Goal: Task Accomplishment & Management: Complete application form

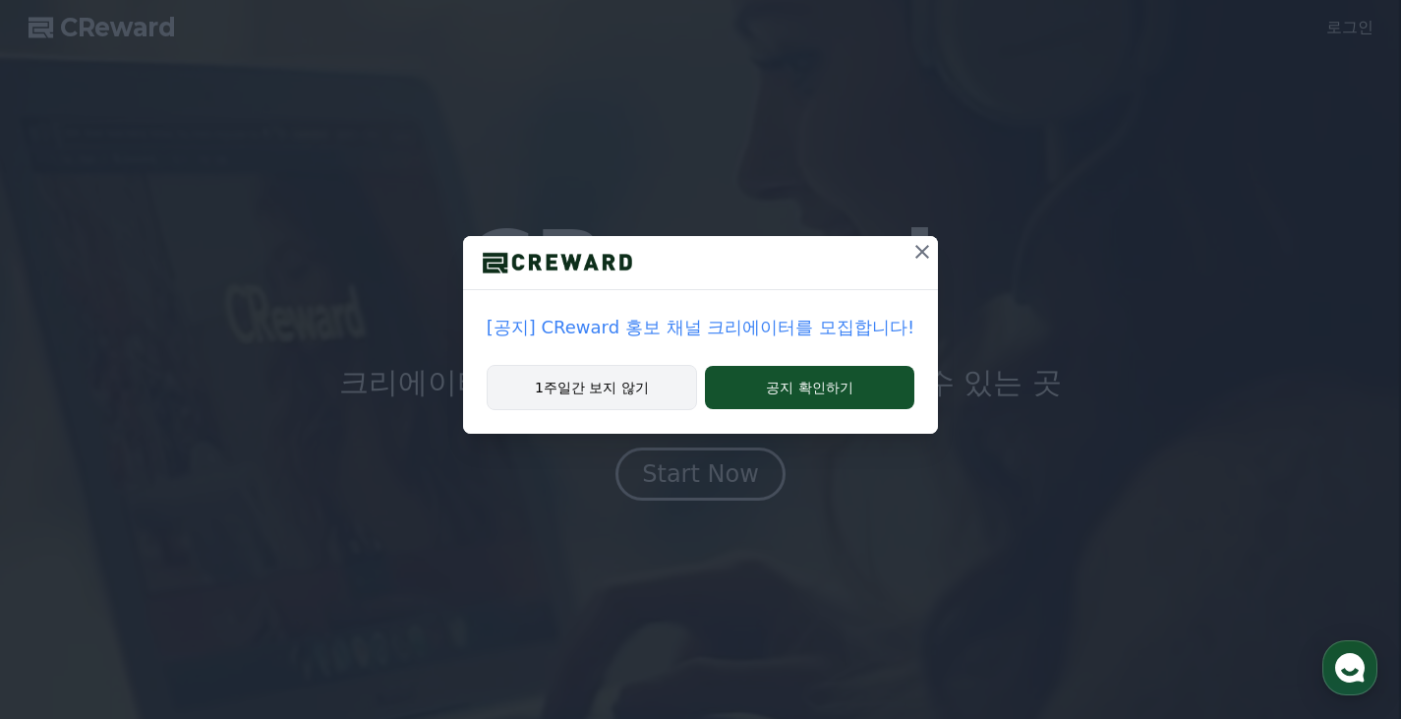
click at [641, 377] on button "1주일간 보지 않기" at bounding box center [592, 387] width 210 height 45
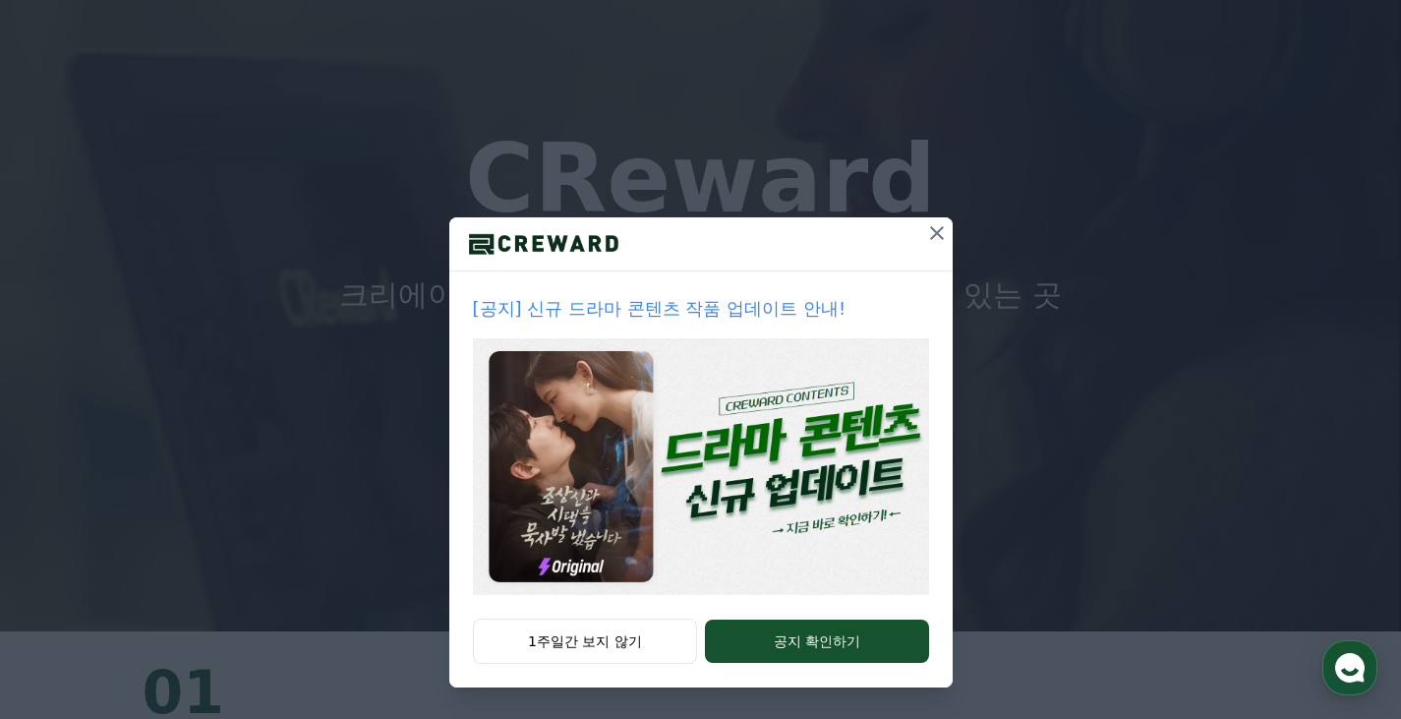
scroll to position [295, 0]
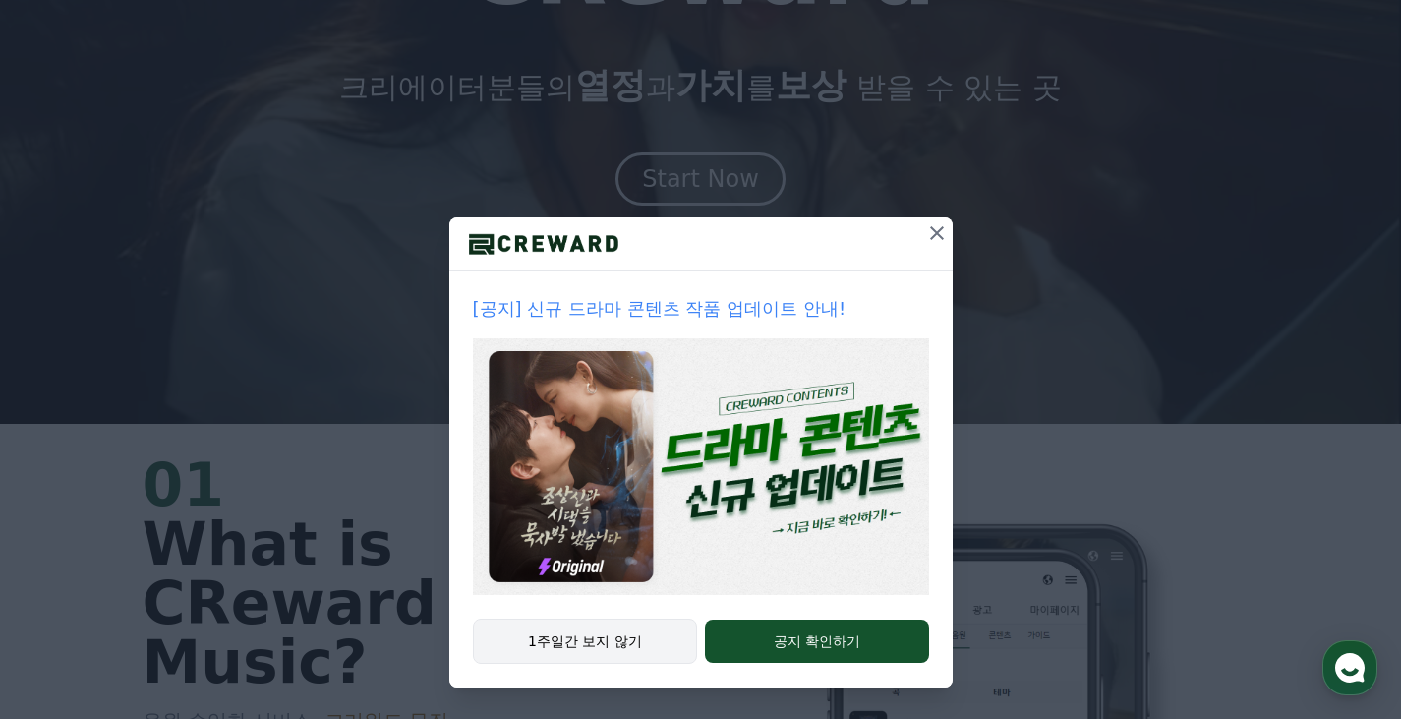
click at [626, 644] on button "1주일간 보지 않기" at bounding box center [585, 640] width 225 height 45
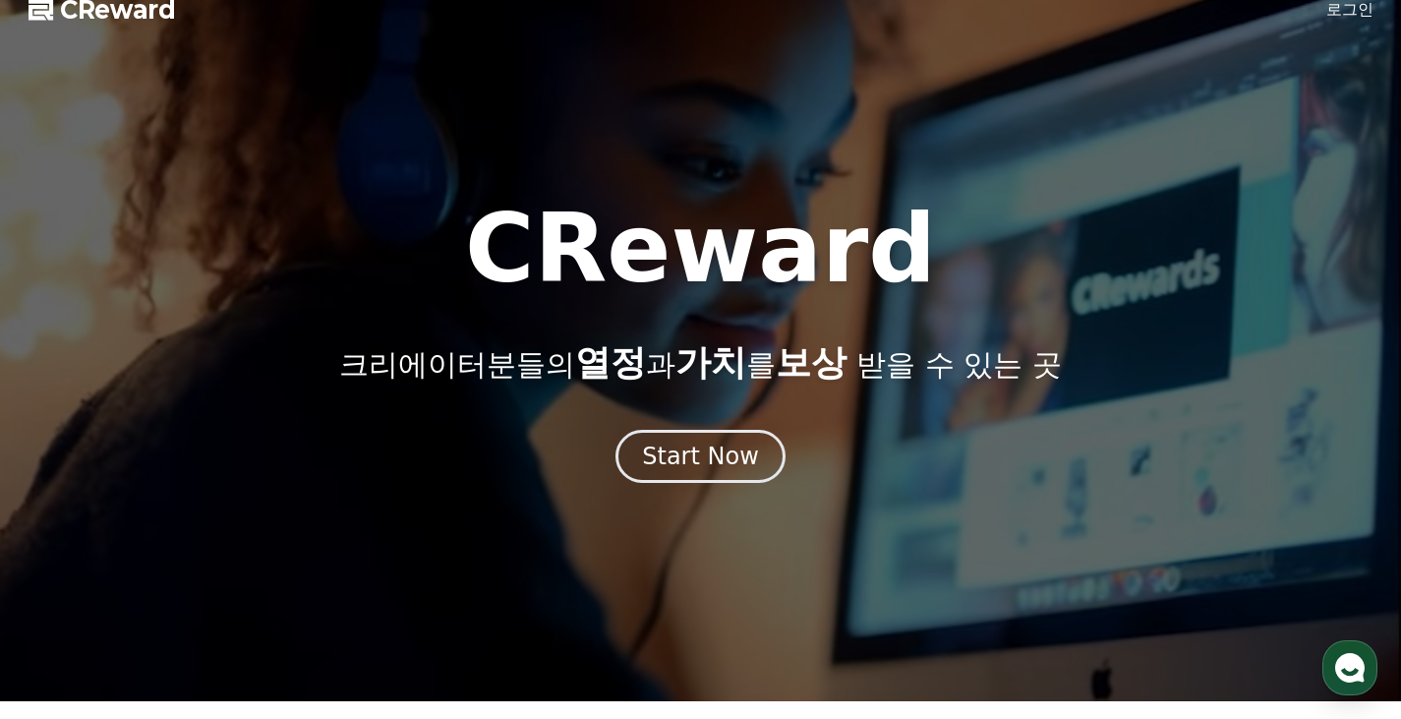
scroll to position [0, 0]
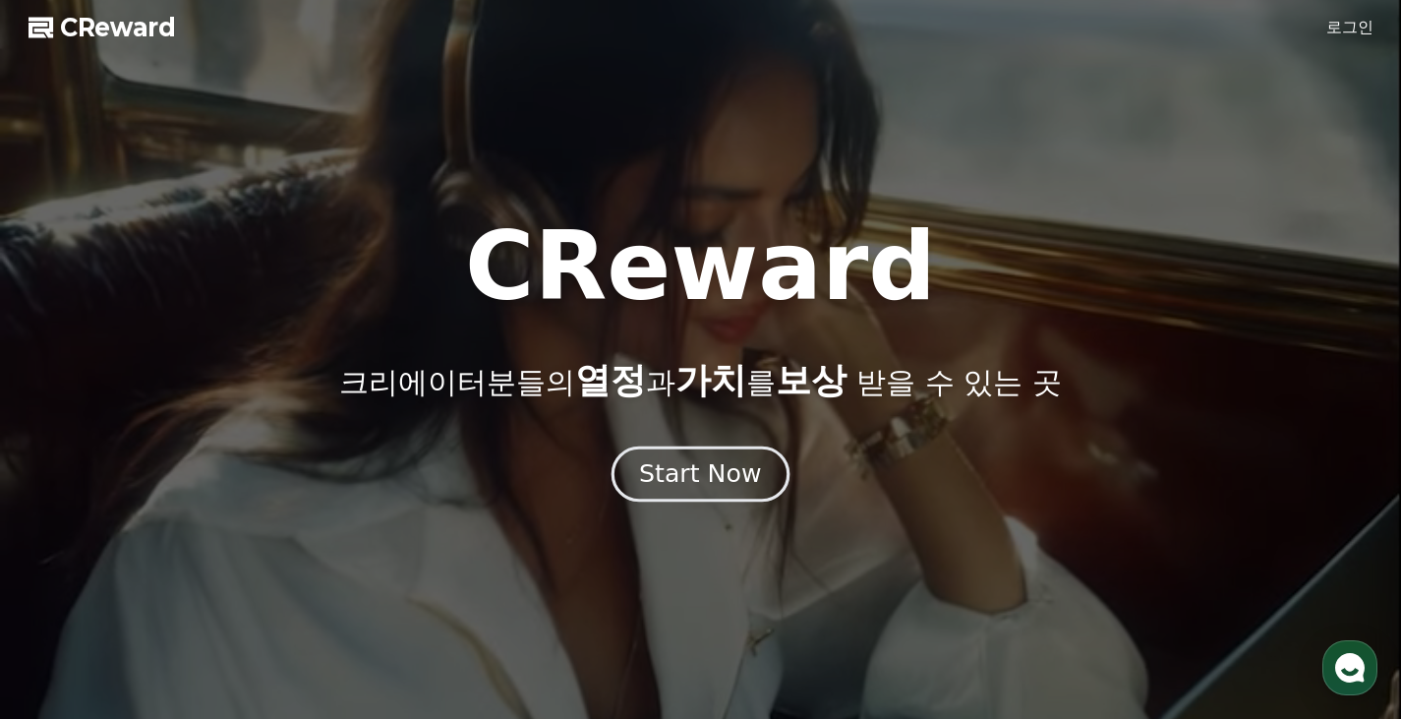
click at [735, 486] on div "Start Now" at bounding box center [700, 473] width 122 height 33
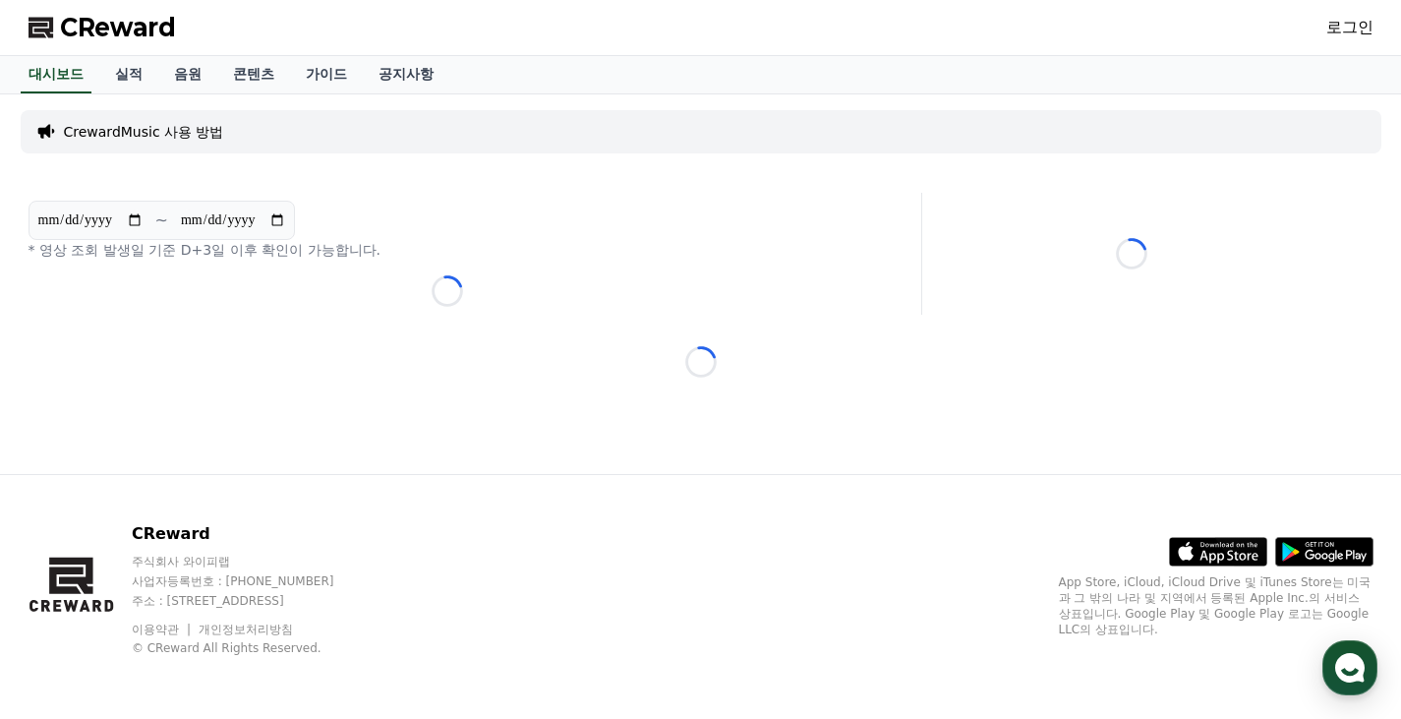
click at [1345, 28] on link "로그인" at bounding box center [1349, 28] width 47 height 24
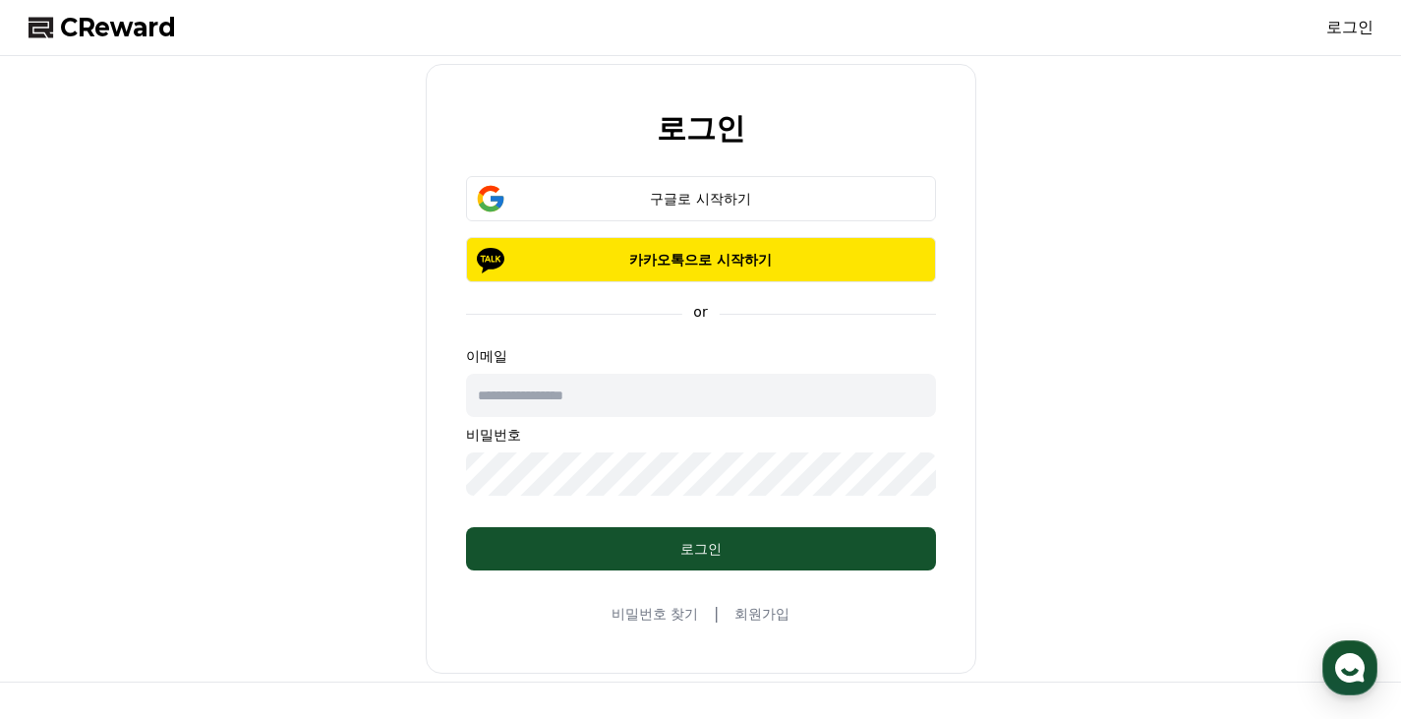
click at [141, 29] on span "CReward" at bounding box center [118, 27] width 116 height 31
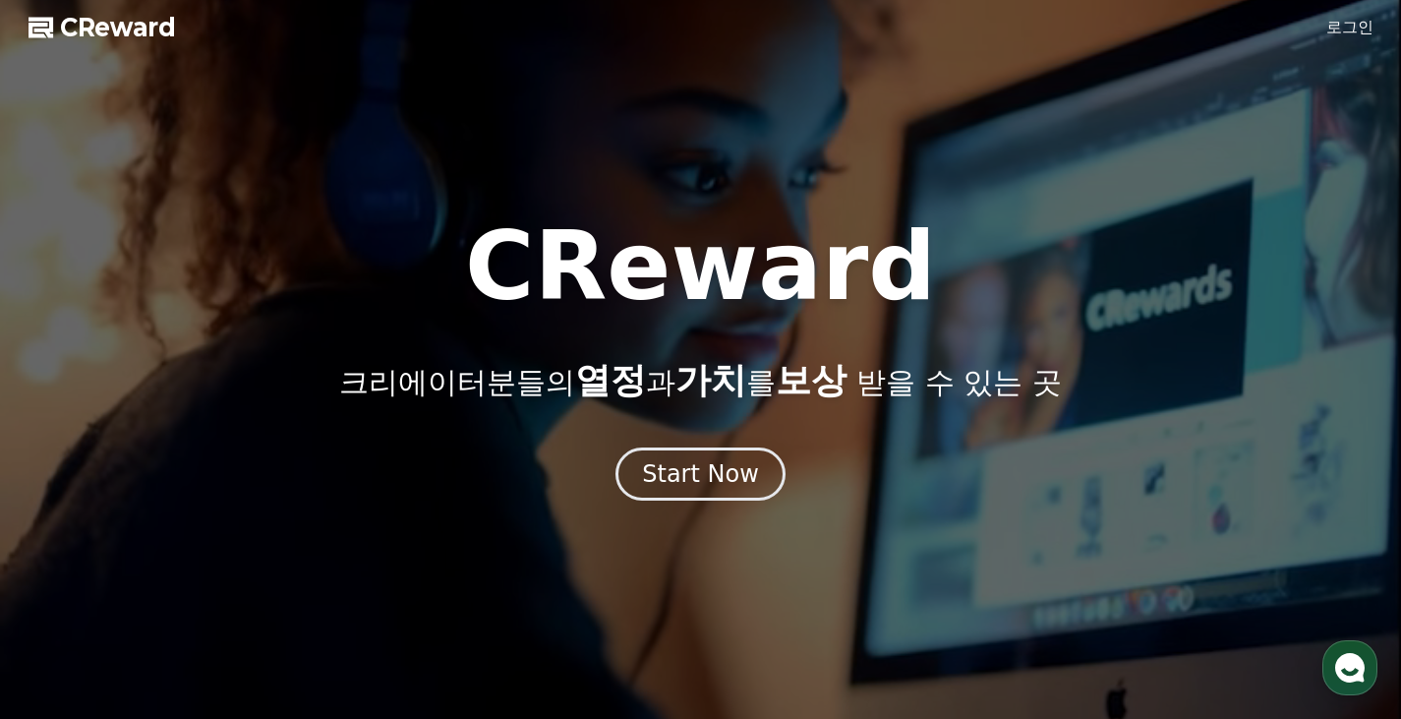
click at [1347, 25] on link "로그인" at bounding box center [1349, 28] width 47 height 24
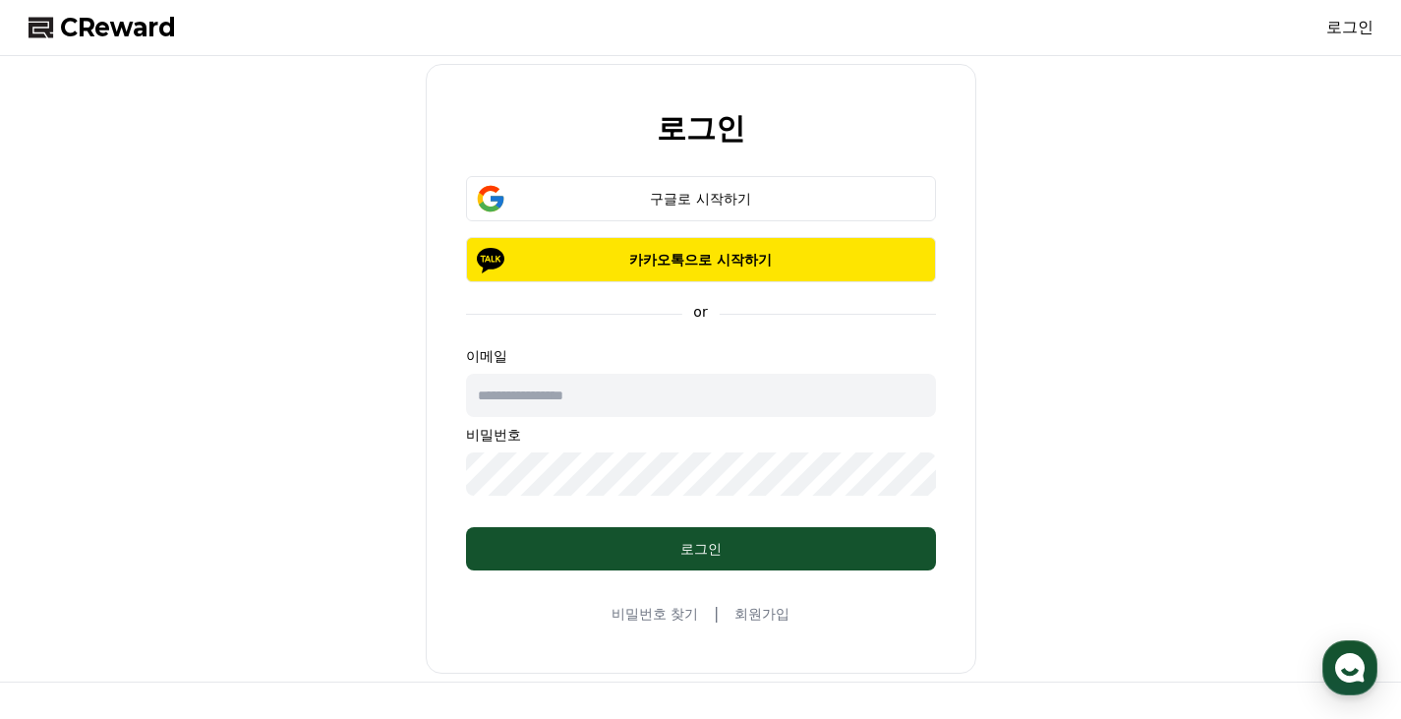
click at [779, 607] on link "회원가입" at bounding box center [761, 614] width 55 height 20
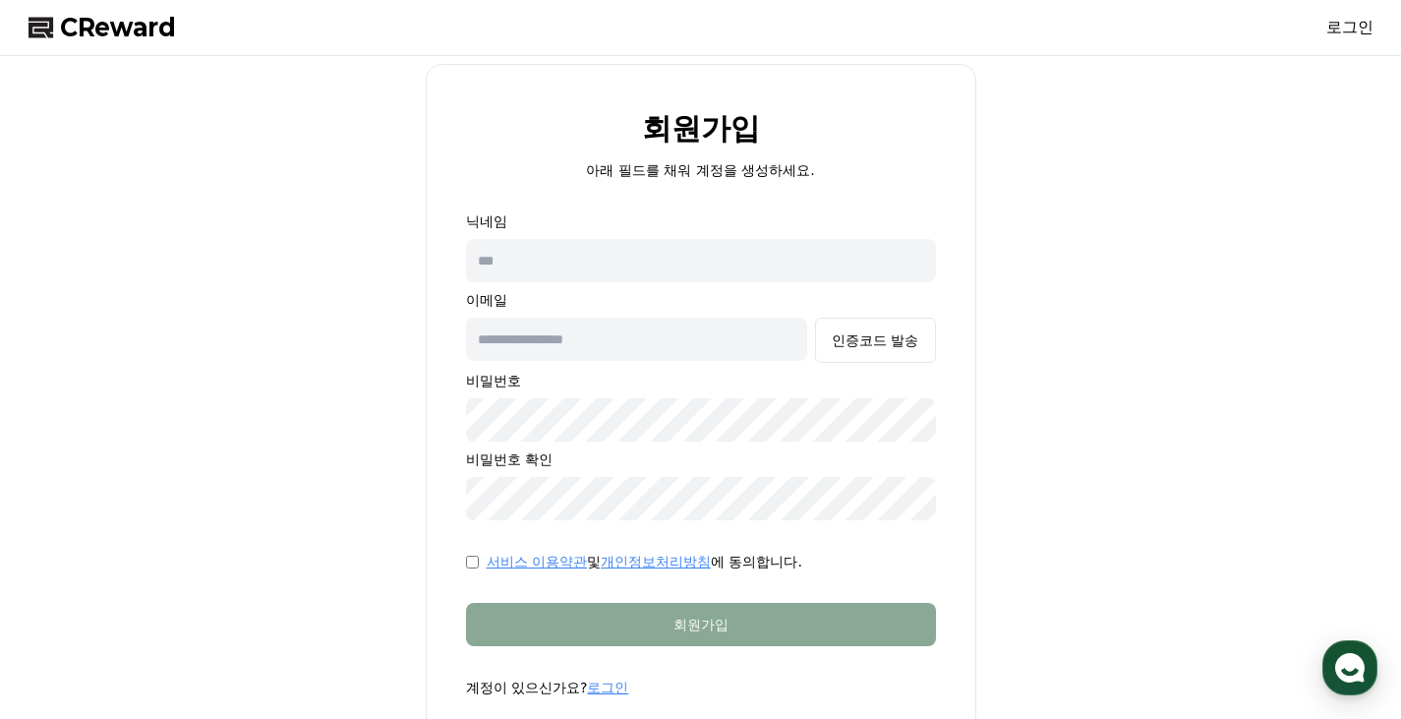
click at [739, 217] on p "닉네임" at bounding box center [701, 221] width 470 height 20
click at [739, 254] on input "text" at bounding box center [701, 260] width 470 height 43
type input "*"
type input "******"
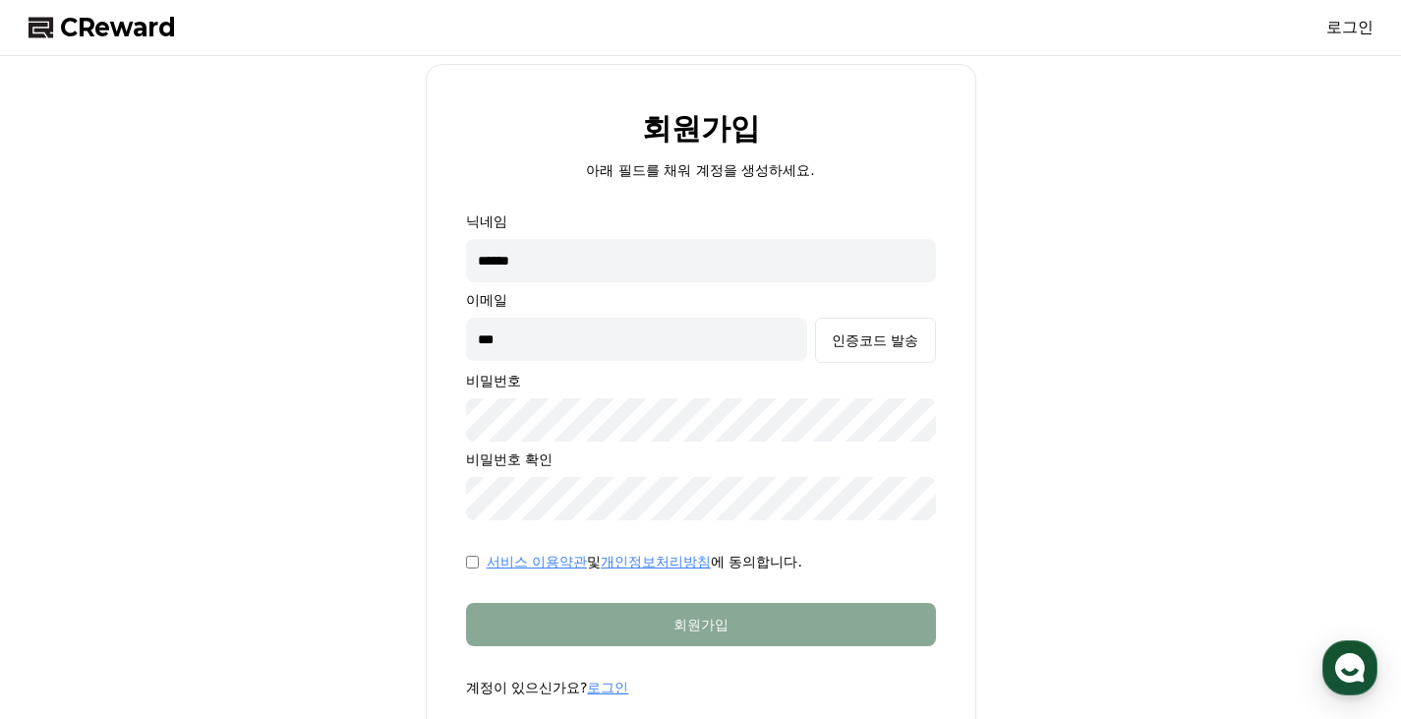
type input "**********"
click at [921, 346] on button "인증코드 발송" at bounding box center [875, 340] width 120 height 45
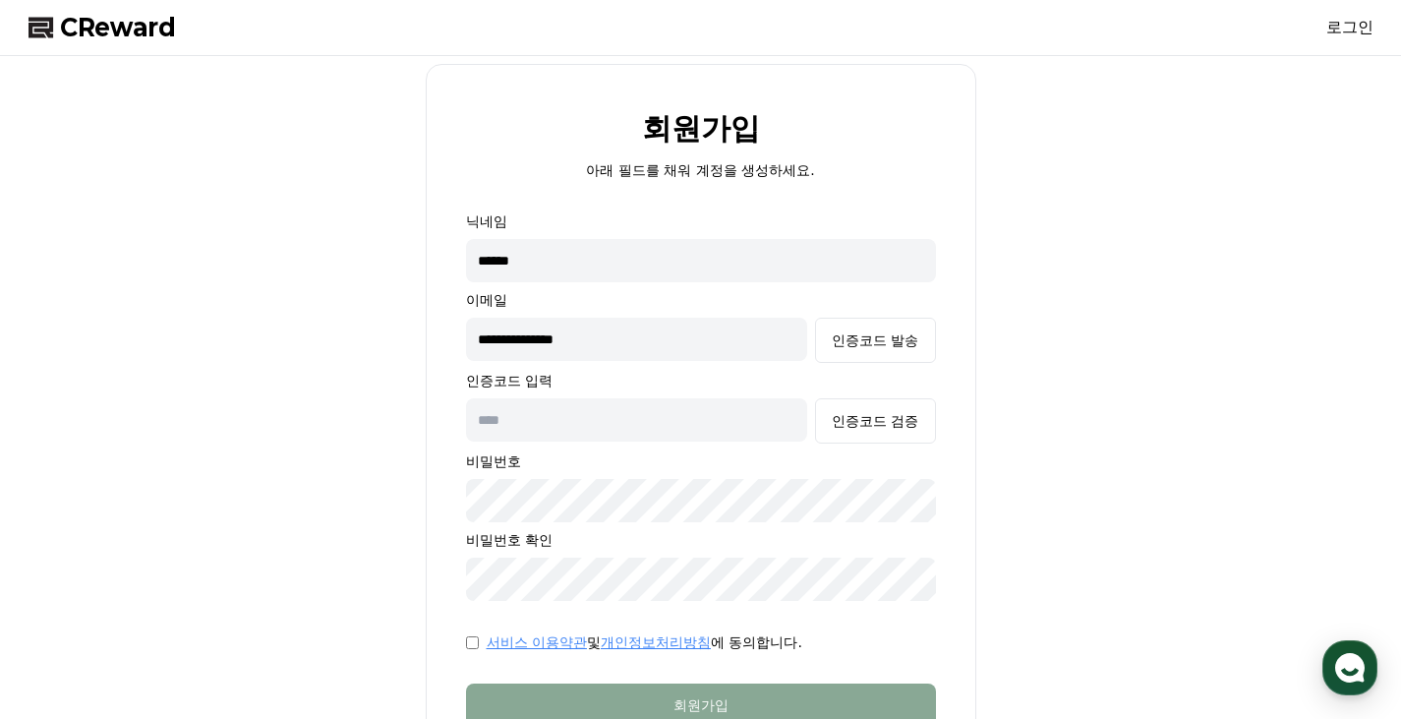
click at [624, 429] on input "text" at bounding box center [637, 419] width 342 height 43
paste input "******"
type input "******"
click at [1025, 504] on div "**********" at bounding box center [701, 445] width 1361 height 762
click at [853, 422] on div "인증코드 검증" at bounding box center [875, 421] width 87 height 20
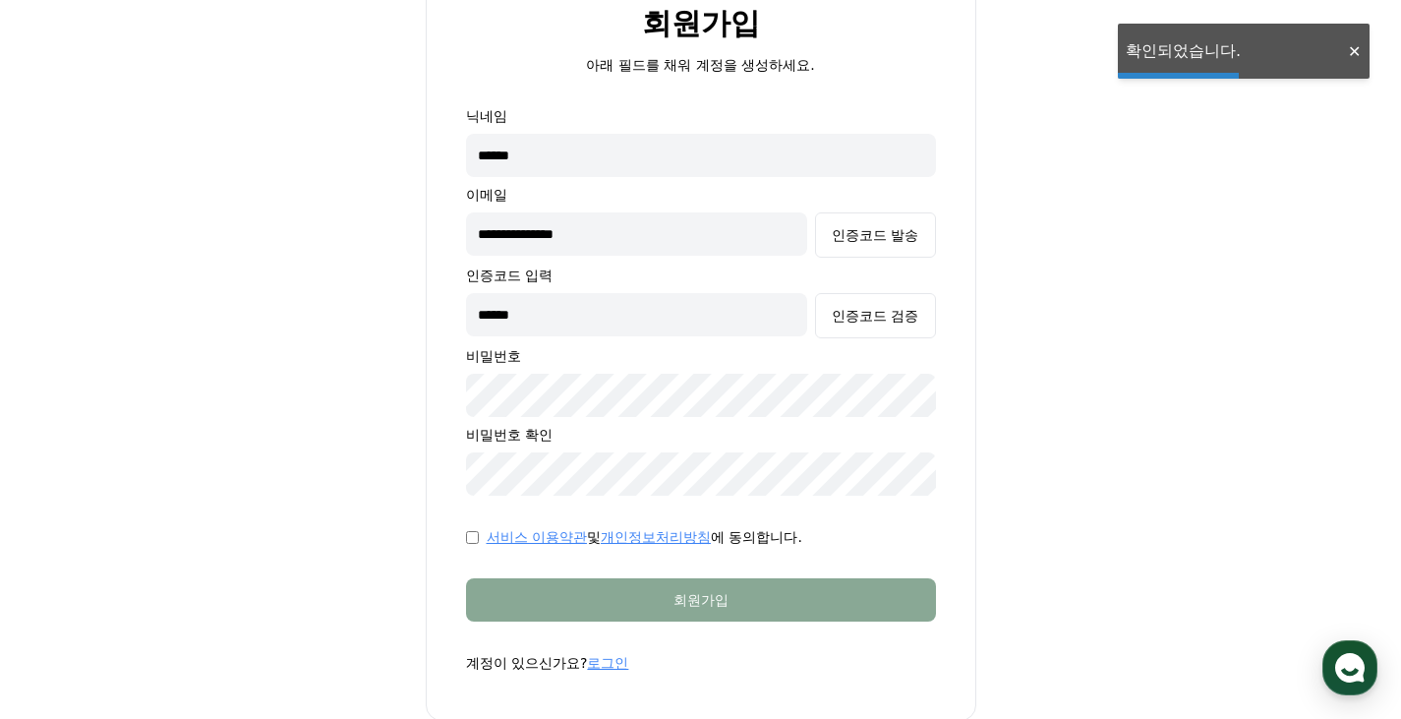
scroll to position [197, 0]
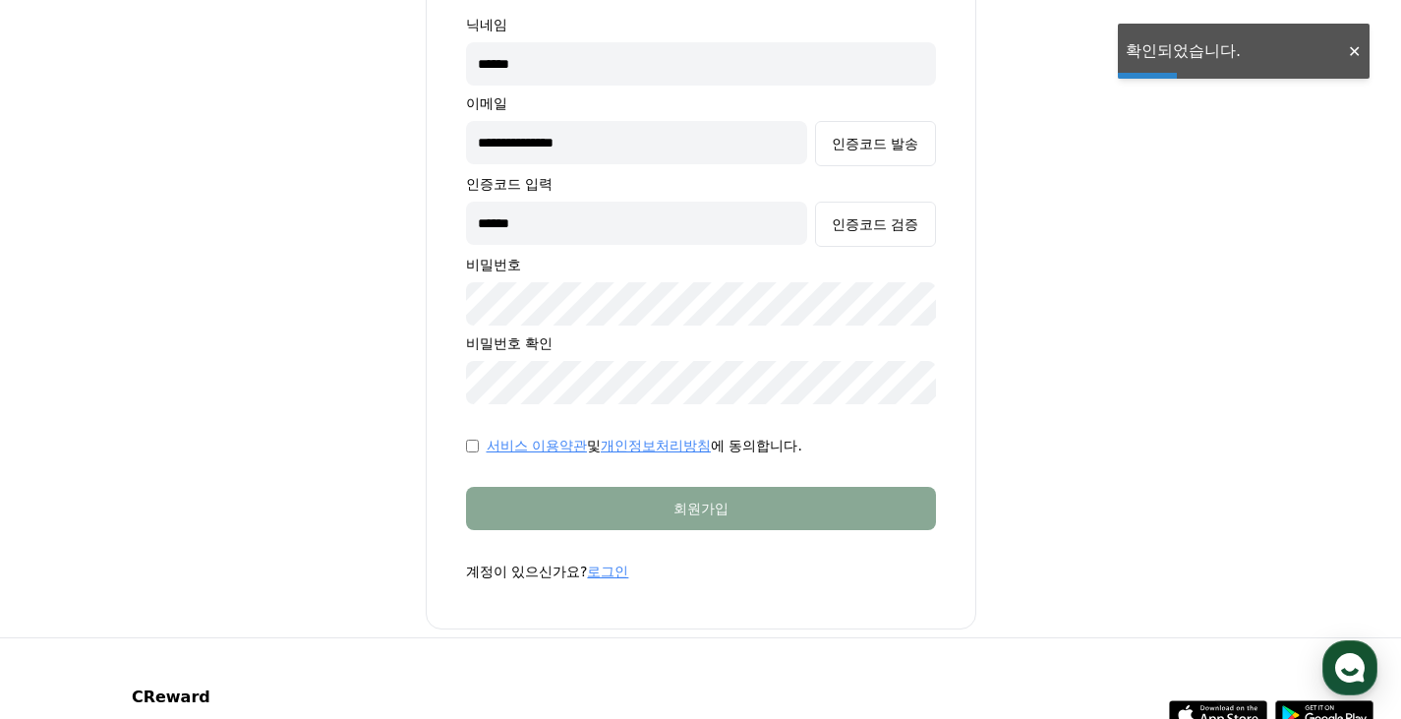
drag, startPoint x: 628, startPoint y: 246, endPoint x: 629, endPoint y: 270, distance: 24.6
click at [628, 248] on div "**********" at bounding box center [701, 209] width 470 height 389
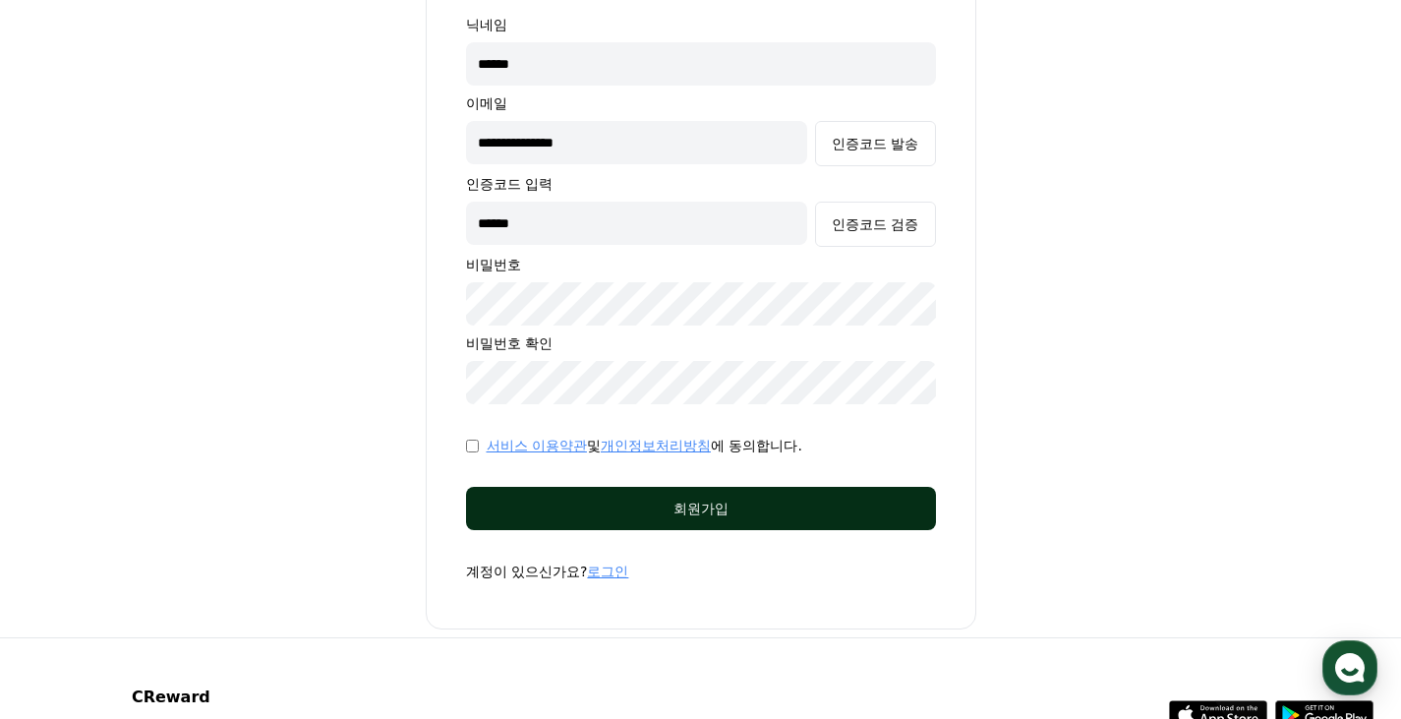
click at [539, 513] on div "회원가입" at bounding box center [700, 508] width 391 height 20
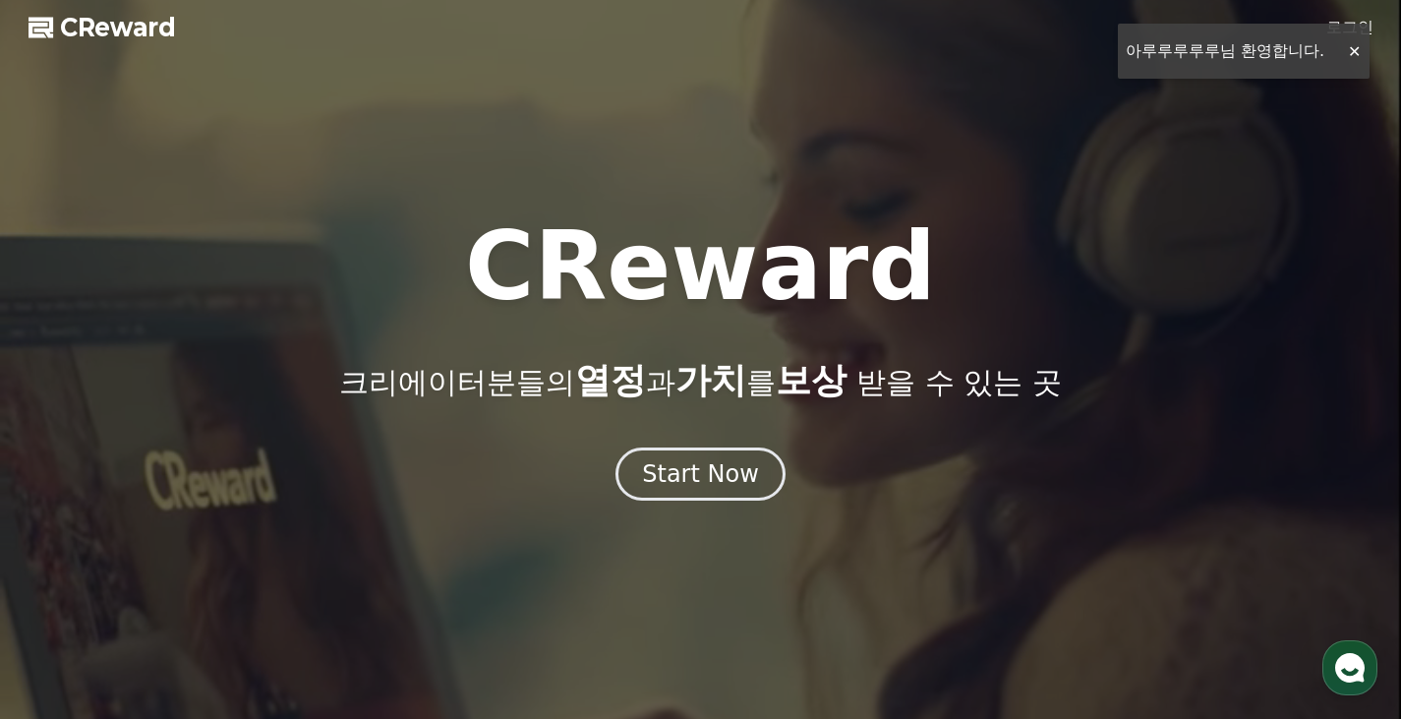
click at [1140, 470] on div "Start Now" at bounding box center [700, 473] width 1401 height 53
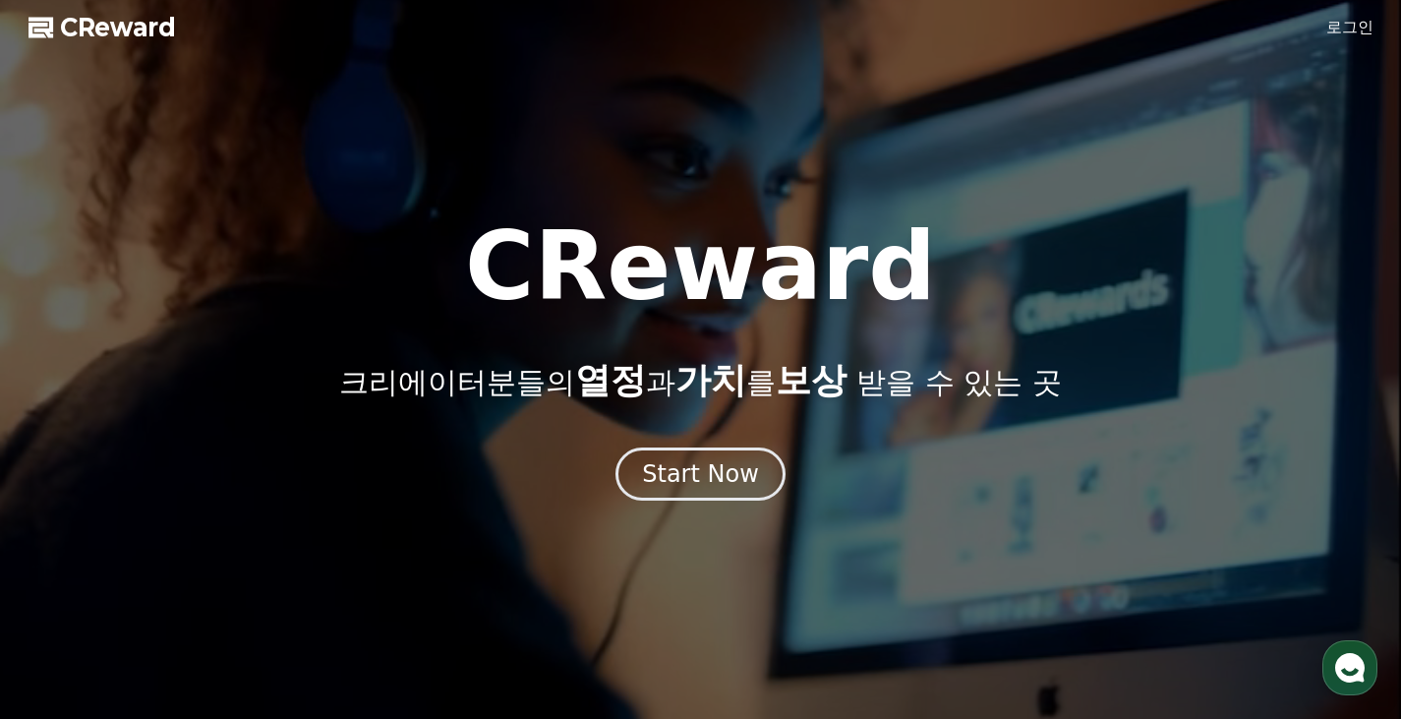
click at [1364, 29] on link "로그인" at bounding box center [1349, 28] width 47 height 24
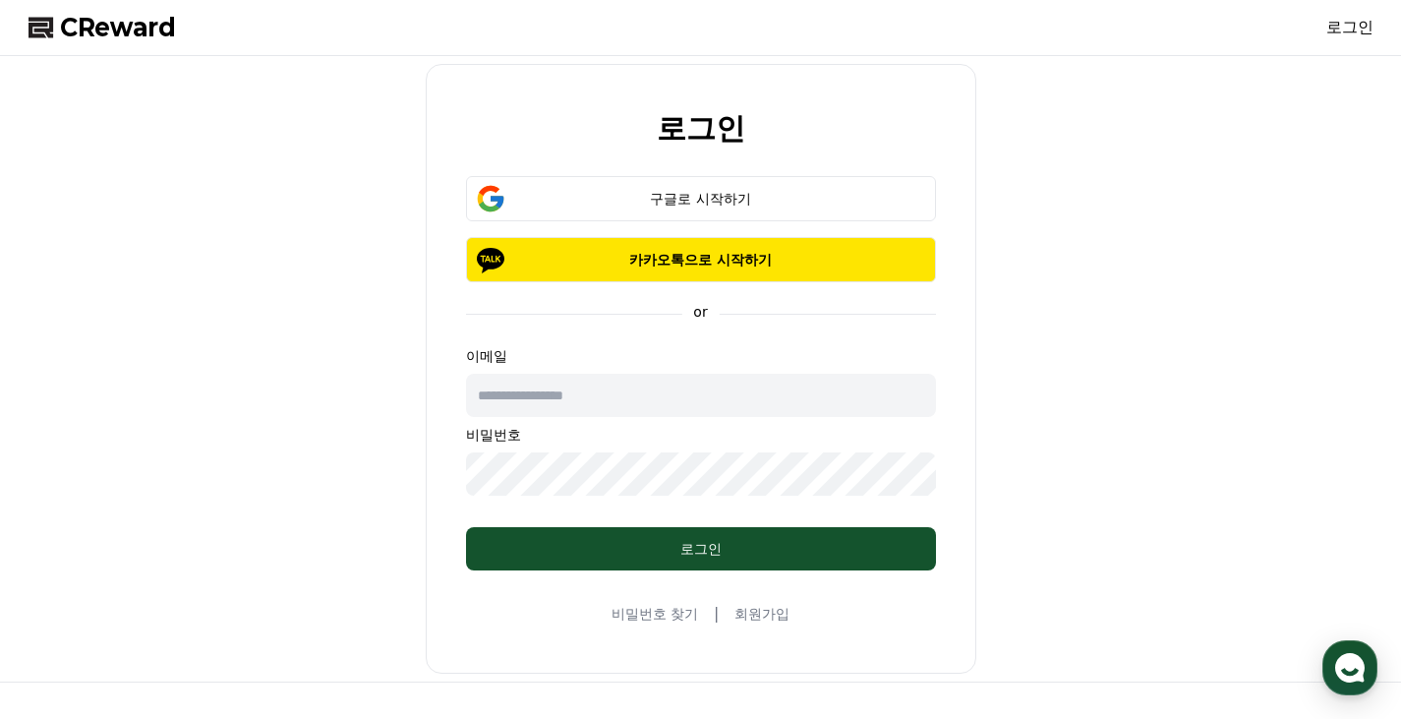
click at [606, 393] on input "text" at bounding box center [701, 395] width 470 height 43
type input "**********"
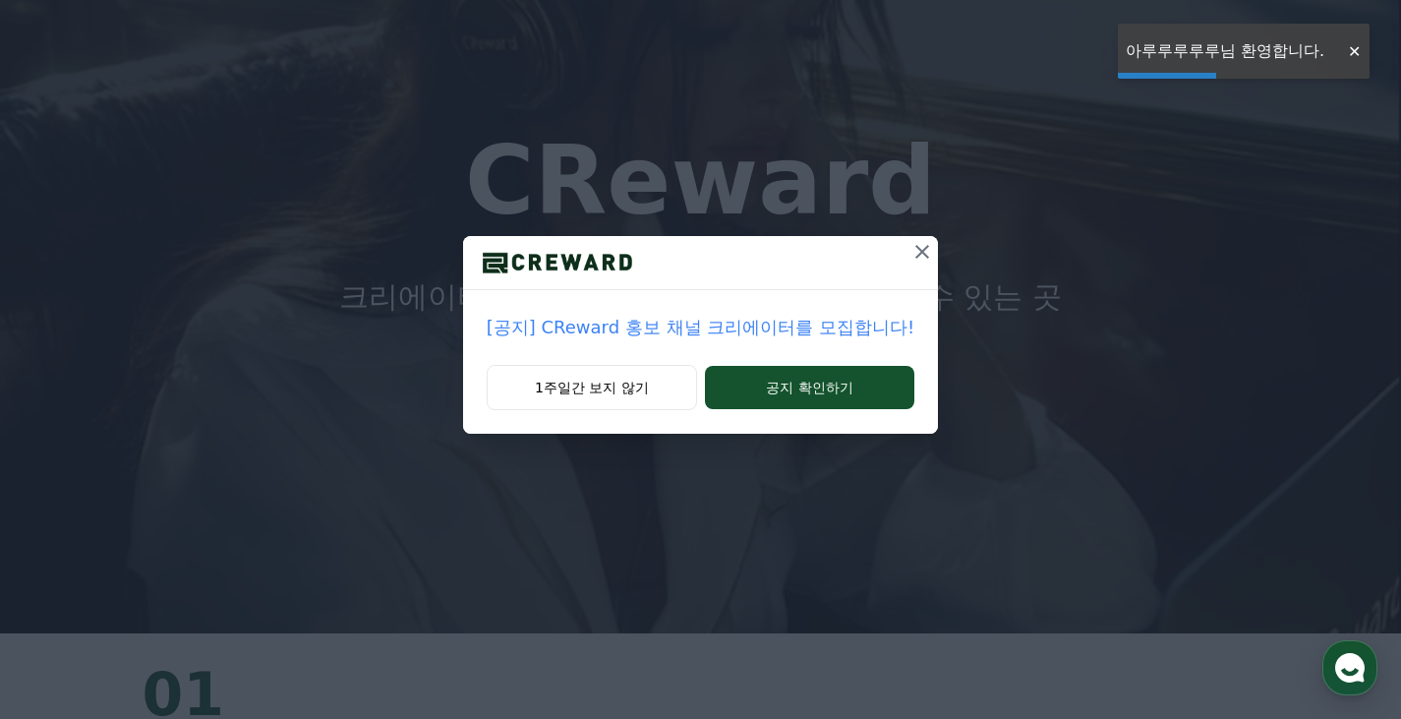
scroll to position [98, 0]
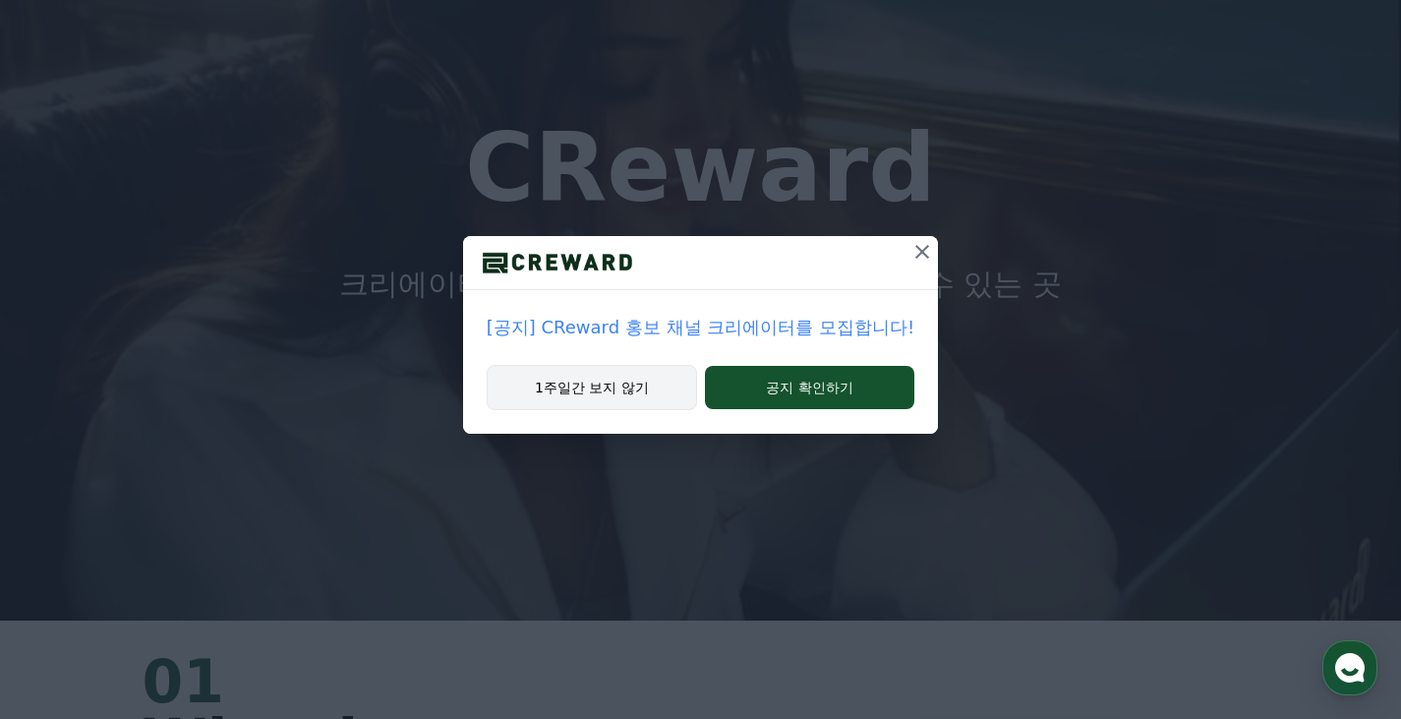
click at [632, 385] on button "1주일간 보지 않기" at bounding box center [592, 387] width 210 height 45
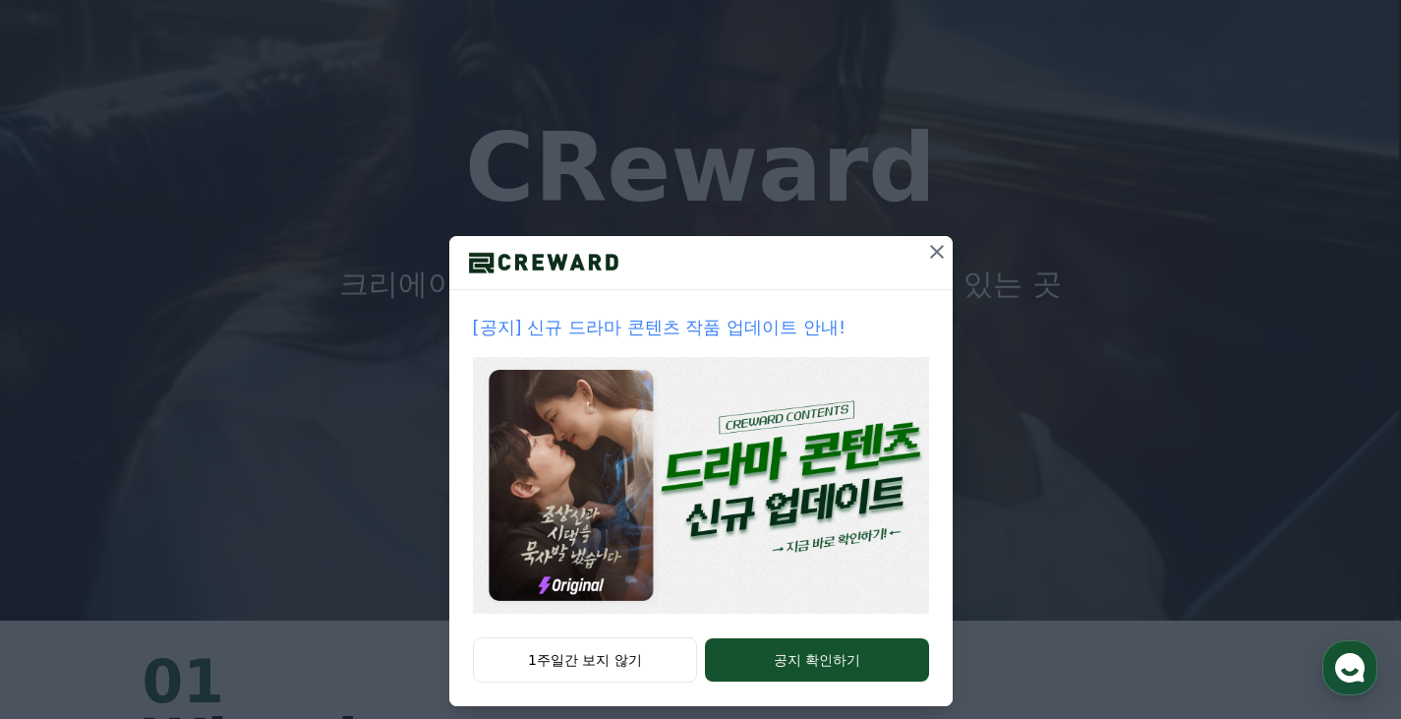
click at [938, 253] on icon at bounding box center [937, 252] width 24 height 24
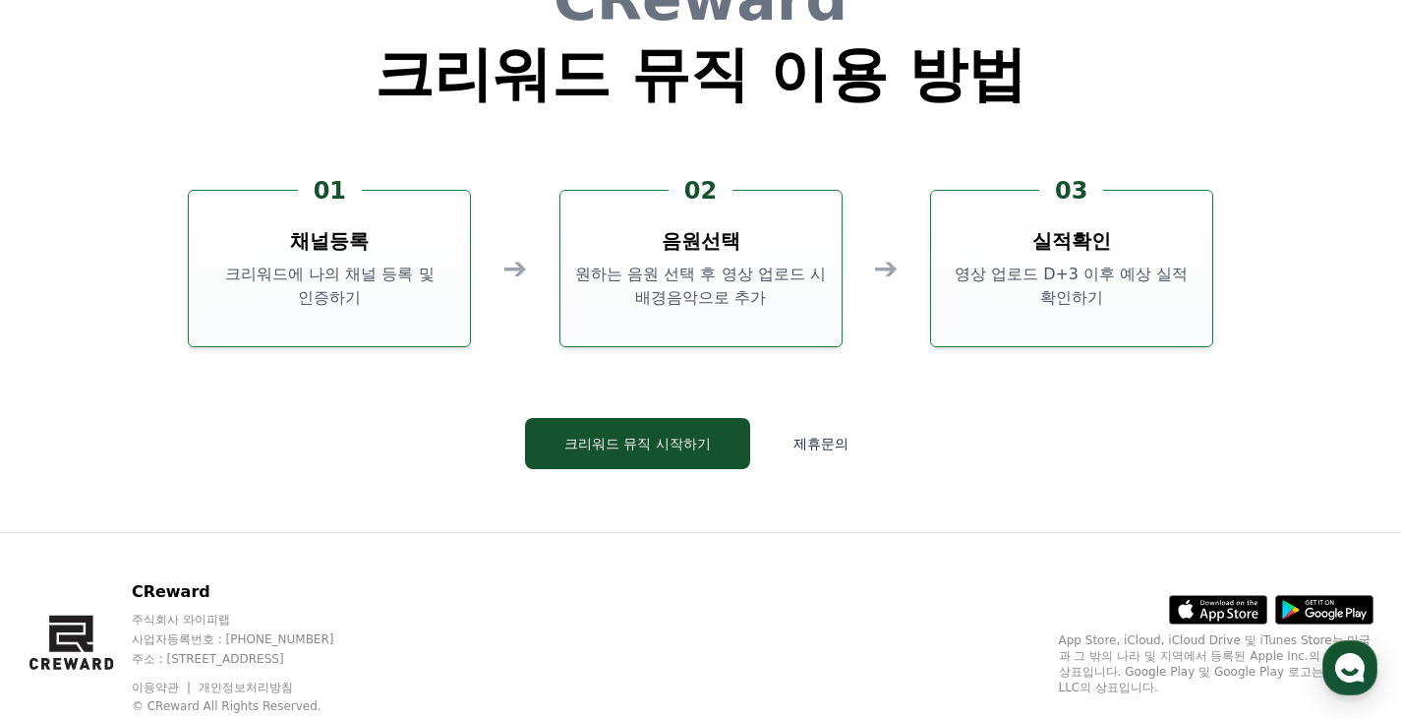
scroll to position [5326, 0]
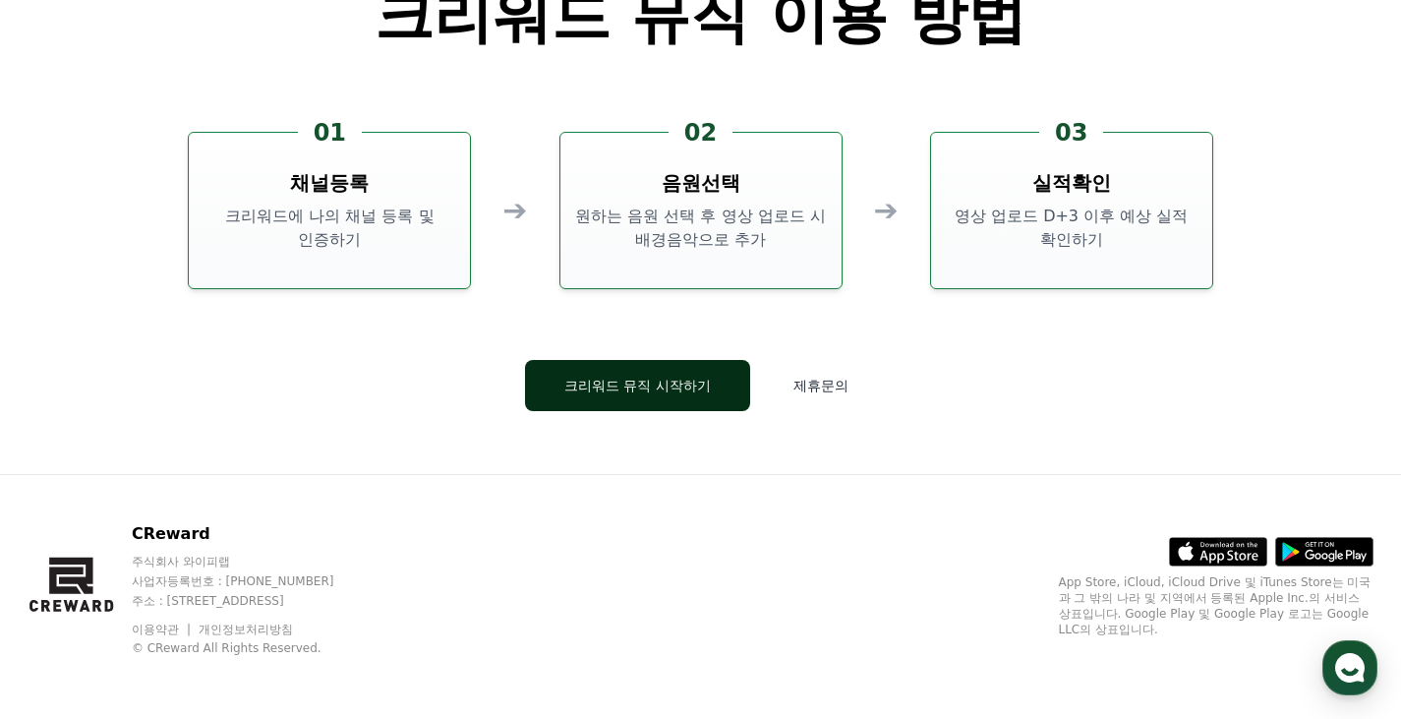
click at [675, 382] on button "크리워드 뮤직 시작하기" at bounding box center [637, 385] width 225 height 51
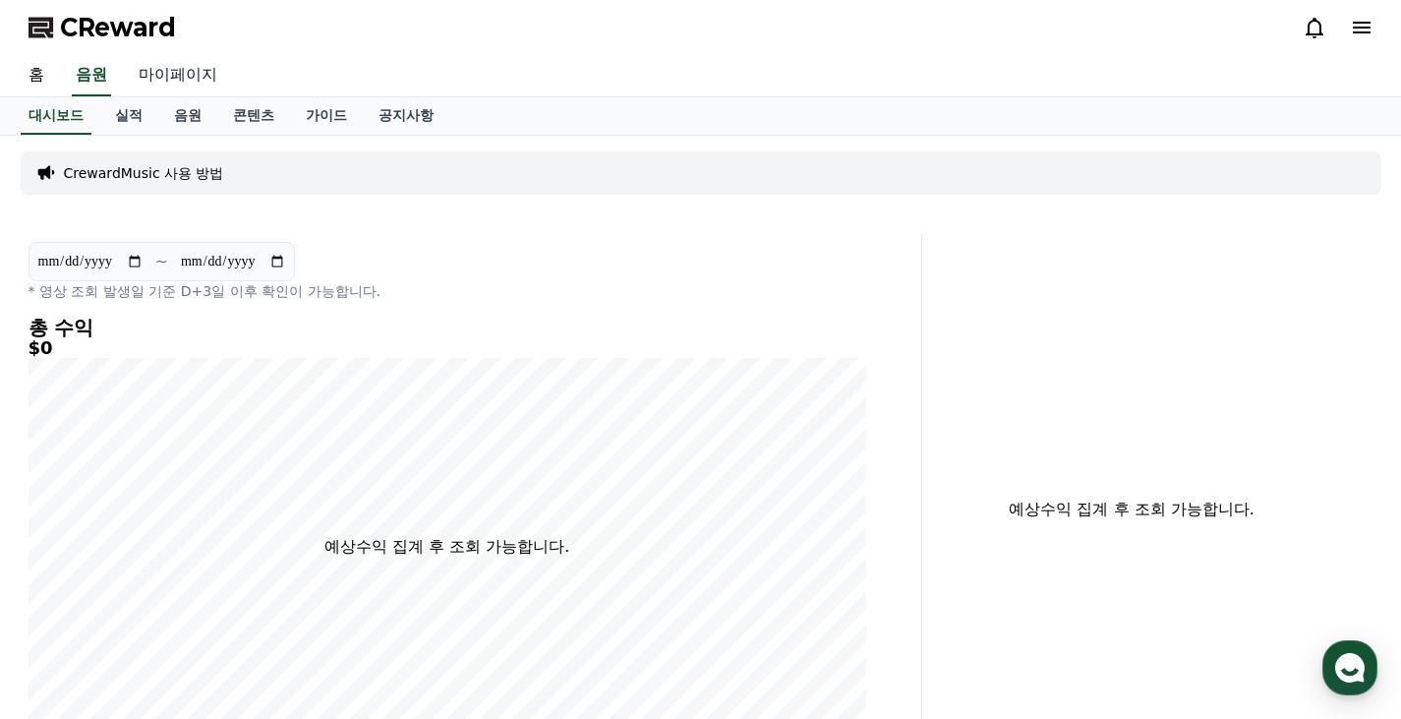
click at [169, 79] on link "마이페이지" at bounding box center [178, 75] width 110 height 41
select select "**********"
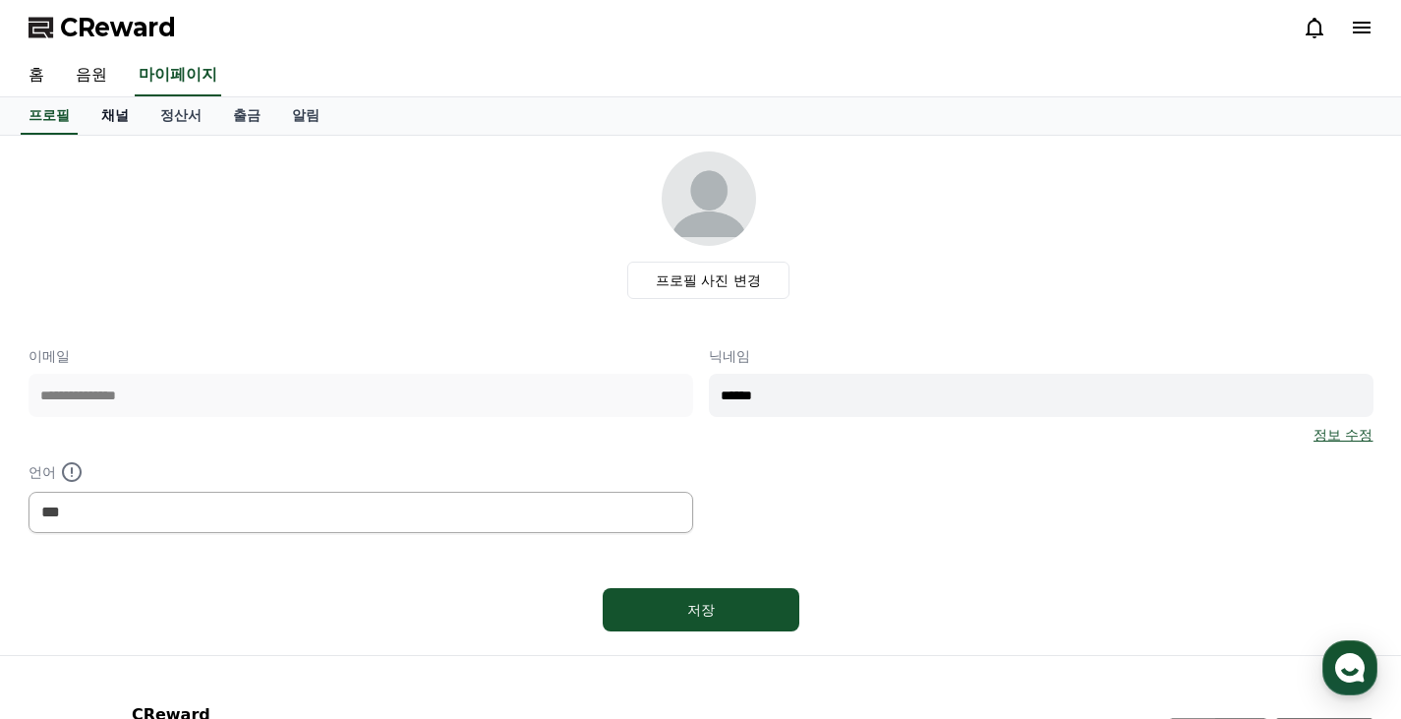
click at [121, 111] on link "채널" at bounding box center [115, 115] width 59 height 37
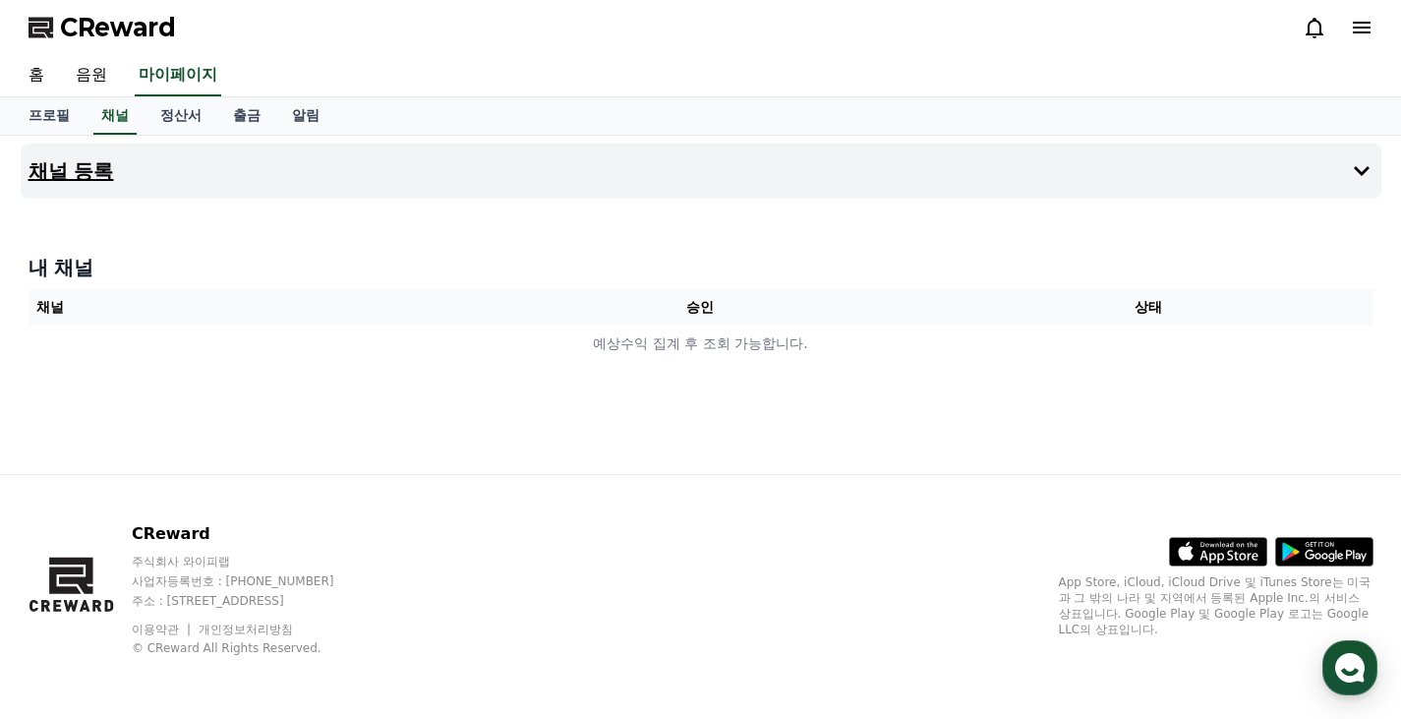
click at [1369, 171] on icon at bounding box center [1362, 171] width 24 height 24
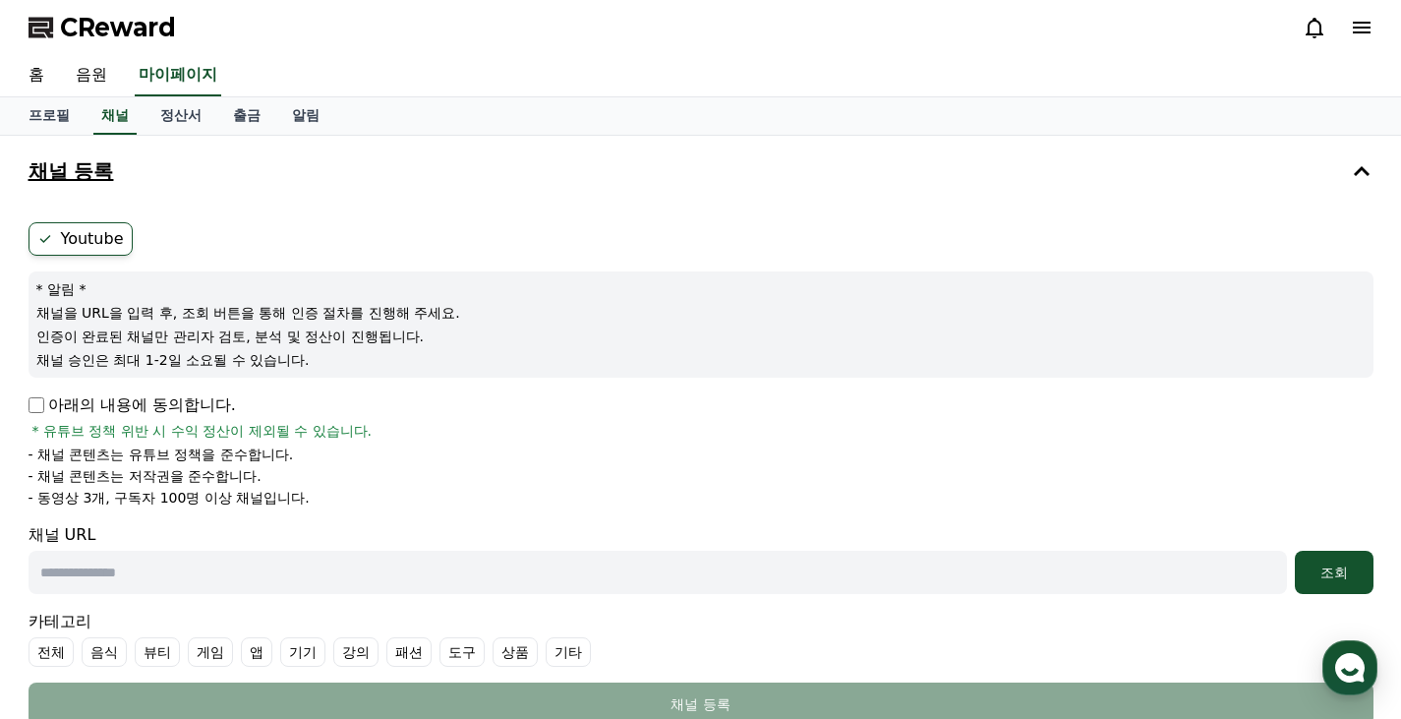
click at [103, 247] on label "Youtube" at bounding box center [81, 238] width 104 height 33
click at [302, 244] on ul "Youtube" at bounding box center [701, 238] width 1345 height 33
click at [527, 462] on li "- 채널 콘텐츠는 유튜브 정책을 준수합니다." at bounding box center [701, 454] width 1345 height 20
click at [154, 340] on p "인증이 완료된 채널만 관리자 검토, 분석 및 정산이 진행됩니다." at bounding box center [700, 336] width 1329 height 20
click at [315, 323] on div "* 알림 * 채널을 URL을 입력 후, 조회 버튼을 통해 인증 절차를 진행해 주세요. 인증이 완료된 채널만 관리자 검토, 분석 및 정산이 진행…" at bounding box center [701, 324] width 1345 height 106
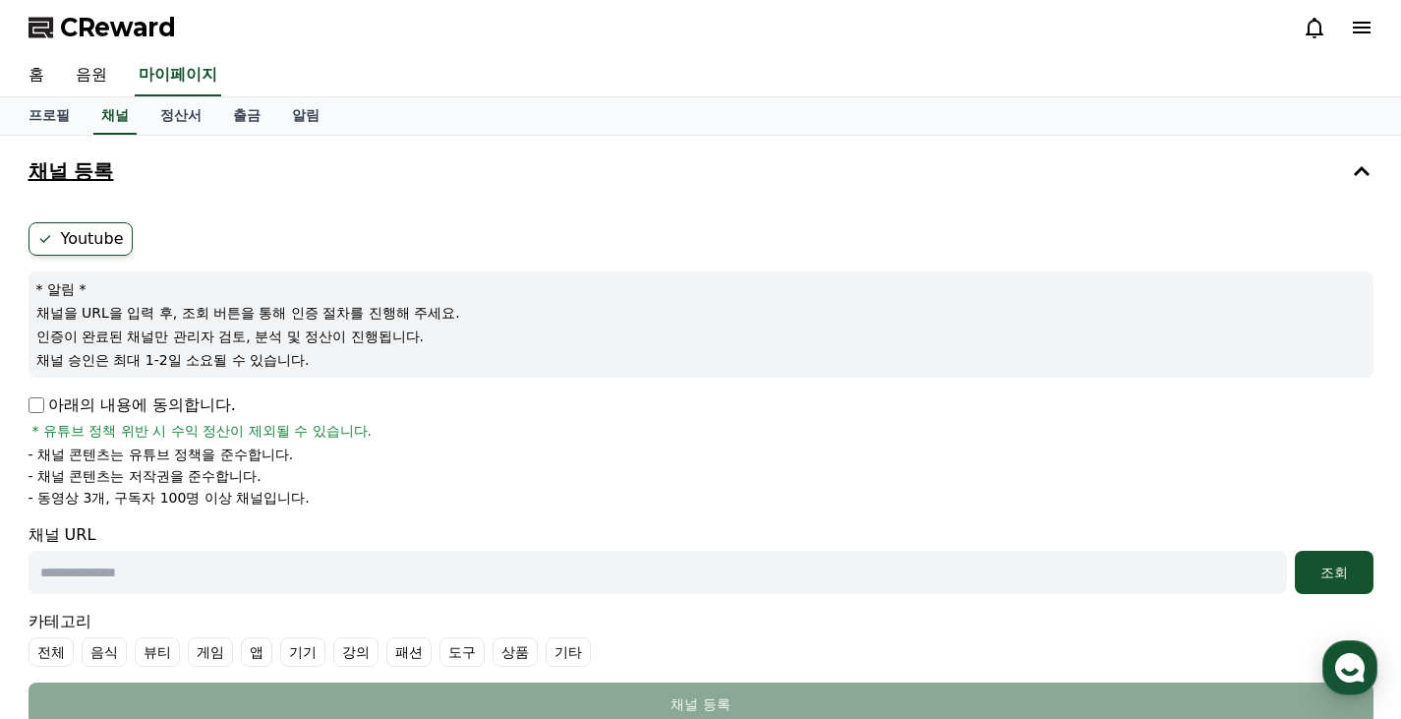
click at [336, 309] on p "채널을 URL을 입력 후, 조회 버튼을 통해 인증 절차를 진행해 주세요." at bounding box center [700, 313] width 1329 height 20
click at [369, 339] on p "인증이 완료된 채널만 관리자 검토, 분석 및 정산이 진행됩니다." at bounding box center [700, 336] width 1329 height 20
click at [321, 342] on p "인증이 완료된 채널만 관리자 검토, 분석 및 정산이 진행됩니다." at bounding box center [700, 336] width 1329 height 20
click at [238, 572] on input "text" at bounding box center [658, 572] width 1258 height 43
paste input "**********"
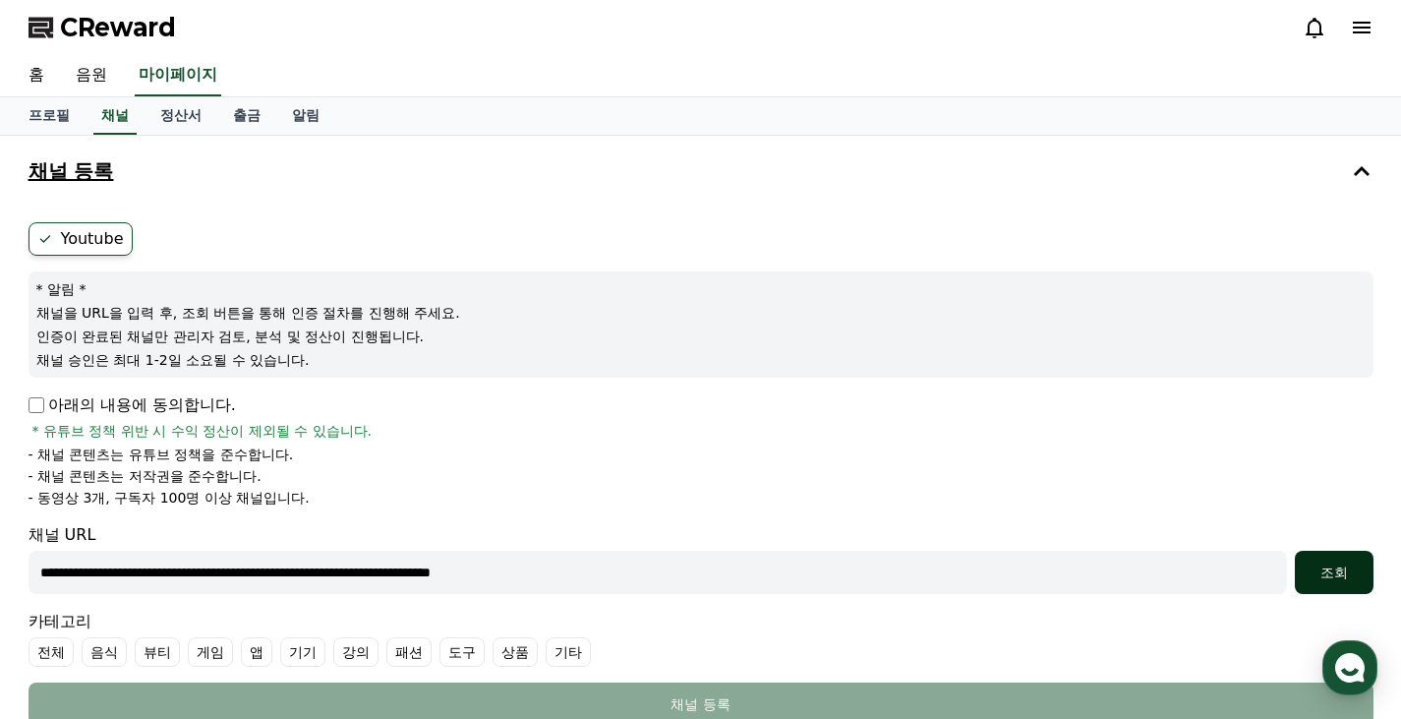
type input "**********"
click at [1314, 576] on div "조회" at bounding box center [1334, 572] width 63 height 20
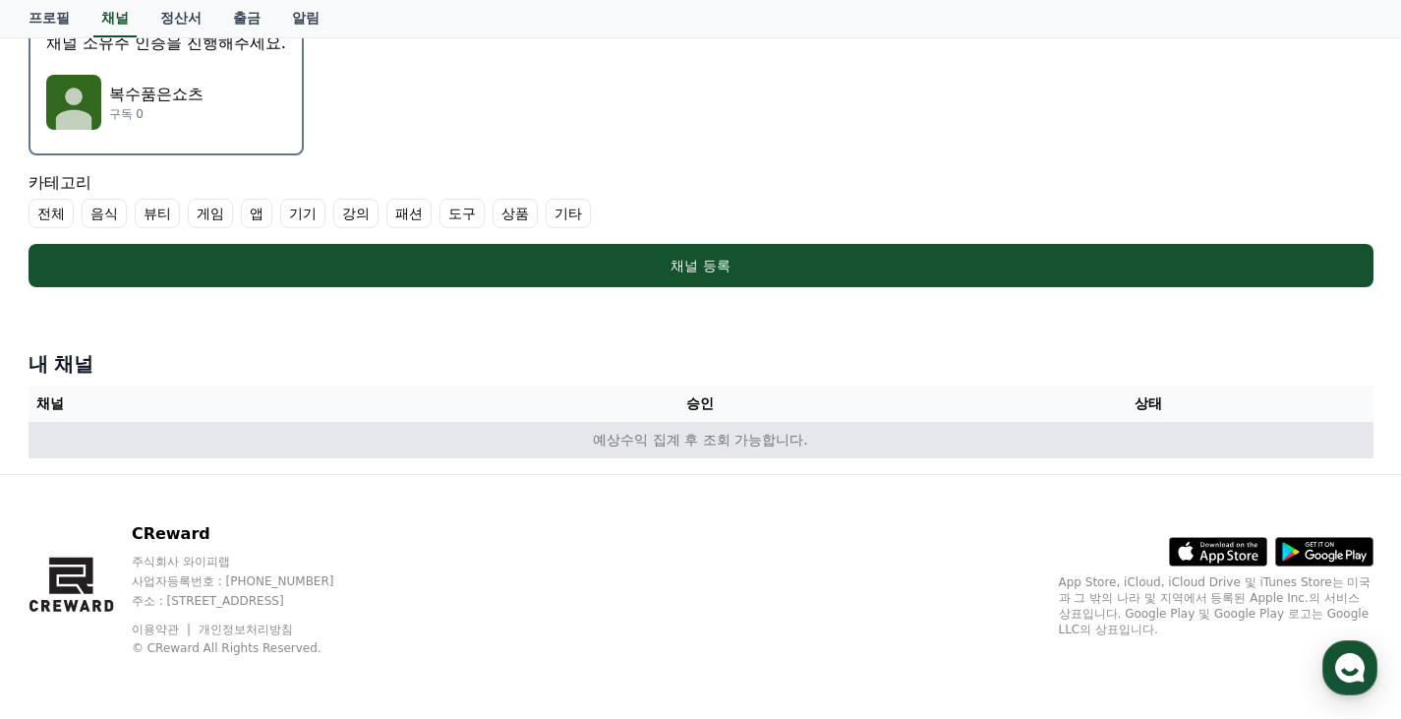
scroll to position [395, 0]
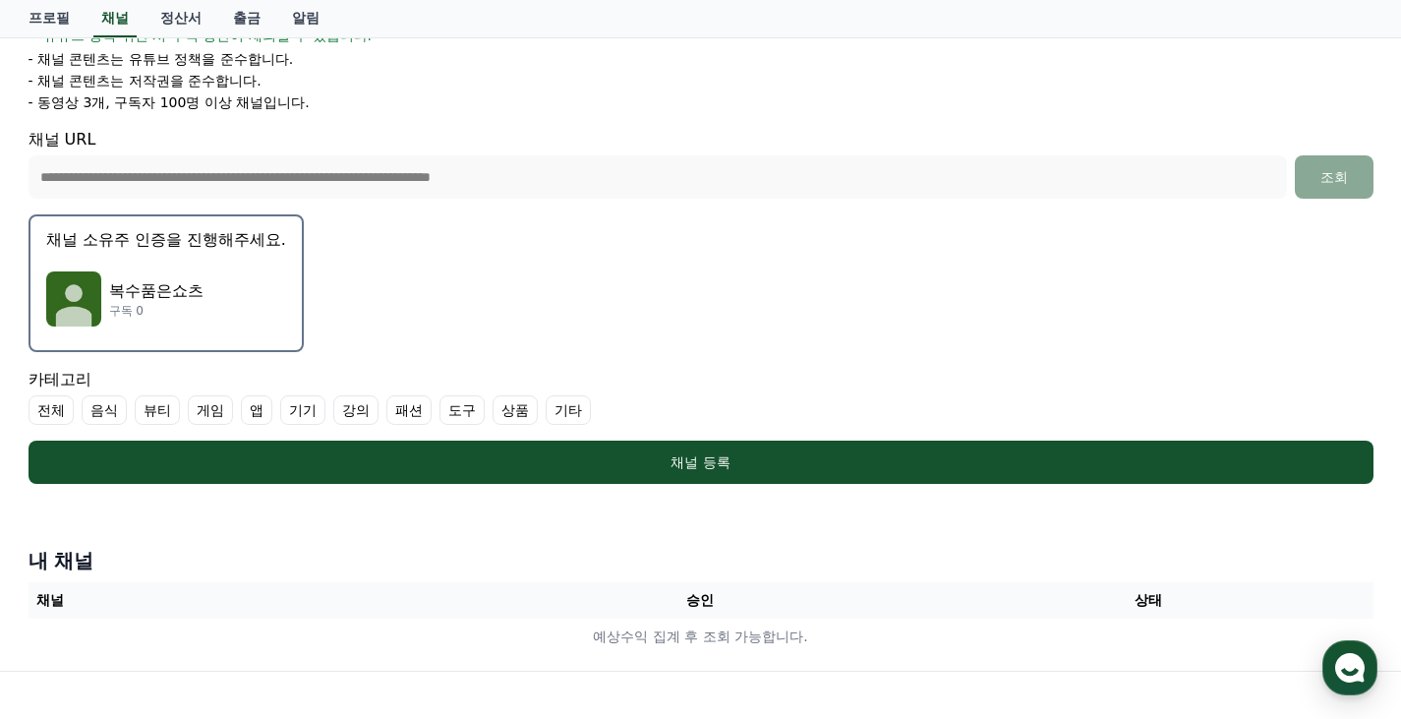
click at [45, 404] on label "전체" at bounding box center [51, 409] width 45 height 29
click at [61, 410] on label "전체" at bounding box center [63, 409] width 69 height 29
click at [566, 410] on label "기타" at bounding box center [568, 409] width 45 height 29
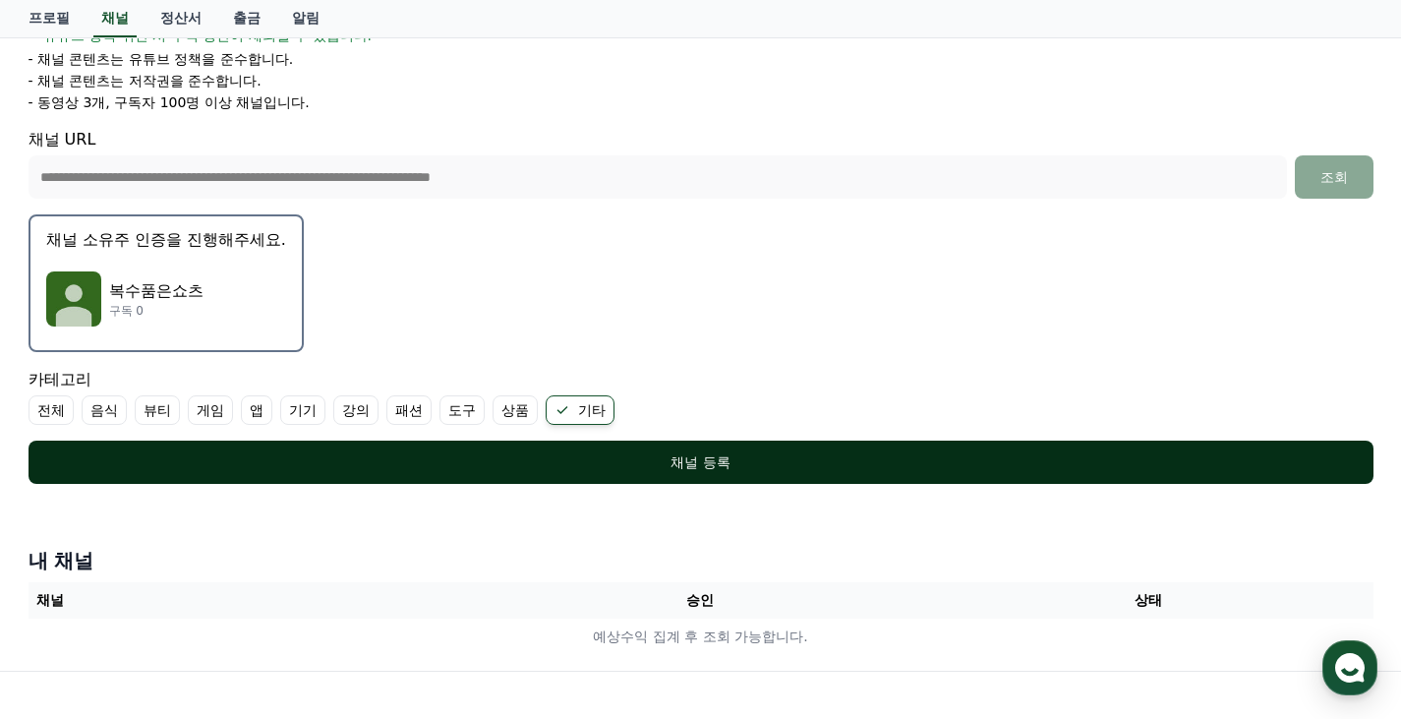
click at [667, 465] on div "채널 등록" at bounding box center [701, 462] width 1266 height 20
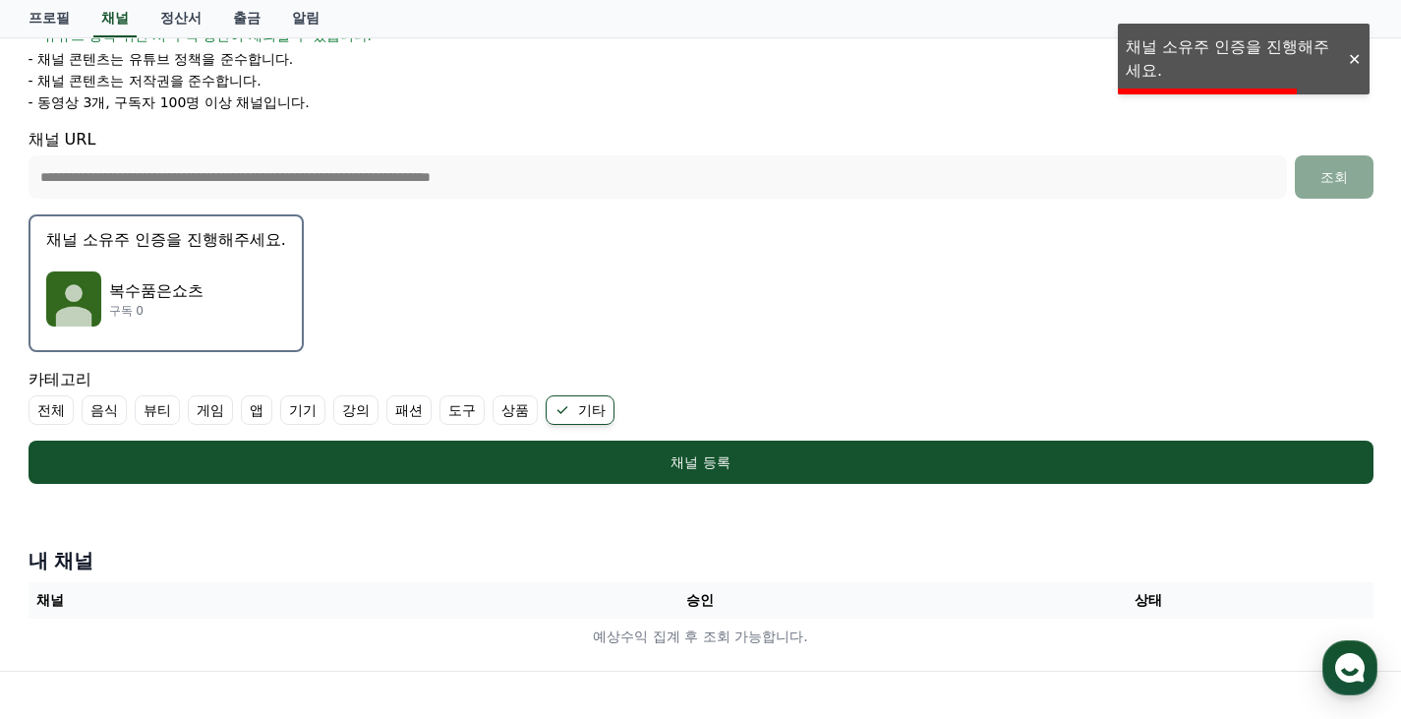
click at [692, 358] on form "**********" at bounding box center [701, 155] width 1345 height 657
click at [172, 309] on p "구독 0" at bounding box center [156, 311] width 94 height 16
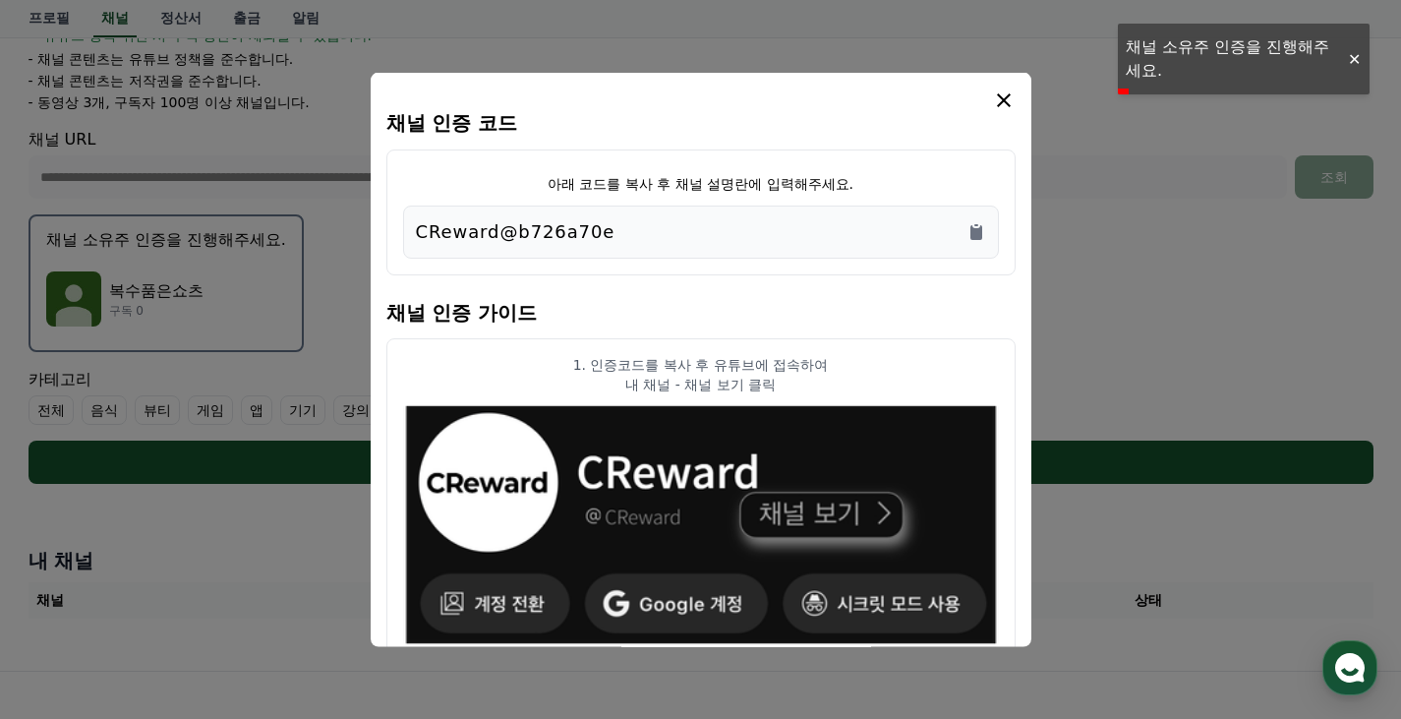
click at [660, 233] on div "CReward@b726a70e" at bounding box center [701, 231] width 570 height 28
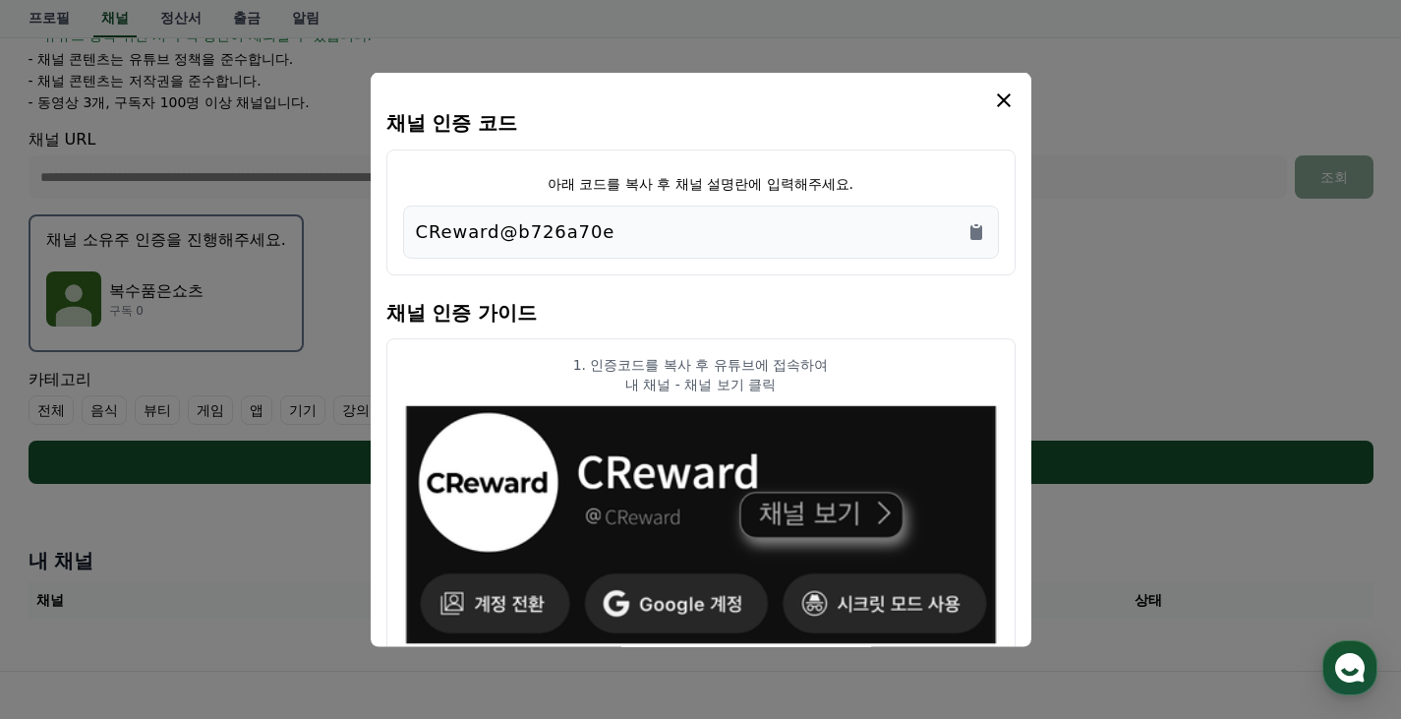
drag, startPoint x: 623, startPoint y: 237, endPoint x: 347, endPoint y: 212, distance: 277.3
click at [347, 492] on div "채널 인증 코드 아래 코드를 복사 후 채널 설명란에 입력해주세요. CReward@b726a70e 채널 인증 가이드 1. 인증코드를 복사 후 유…" at bounding box center [701, 492] width 1361 height 0
click at [595, 249] on div "CReward@b726a70e" at bounding box center [701, 230] width 596 height 53
drag, startPoint x: 637, startPoint y: 225, endPoint x: 395, endPoint y: 185, distance: 245.2
click at [395, 185] on div "아래 코드를 복사 후 채널 설명란에 입력해주세요. CReward@b726a70e" at bounding box center [700, 211] width 629 height 126
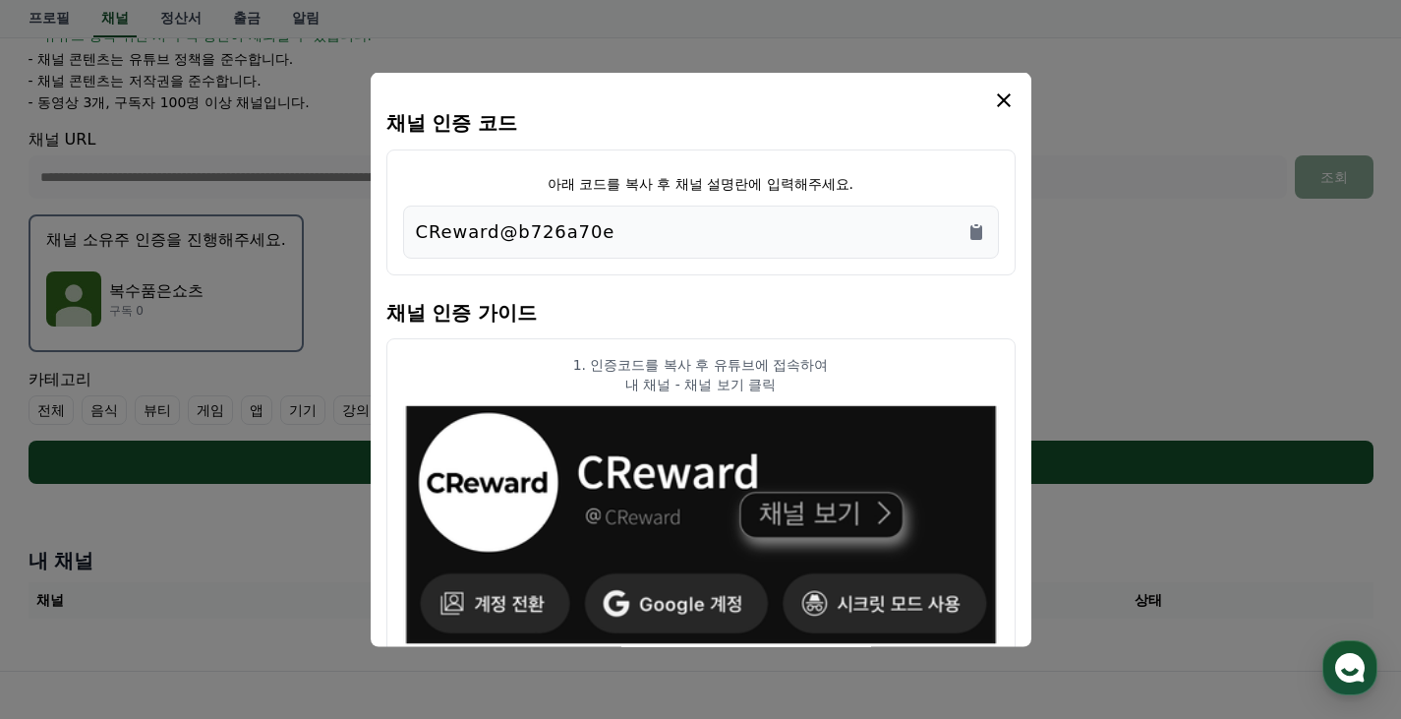
copy p "CReward@b726a70e"
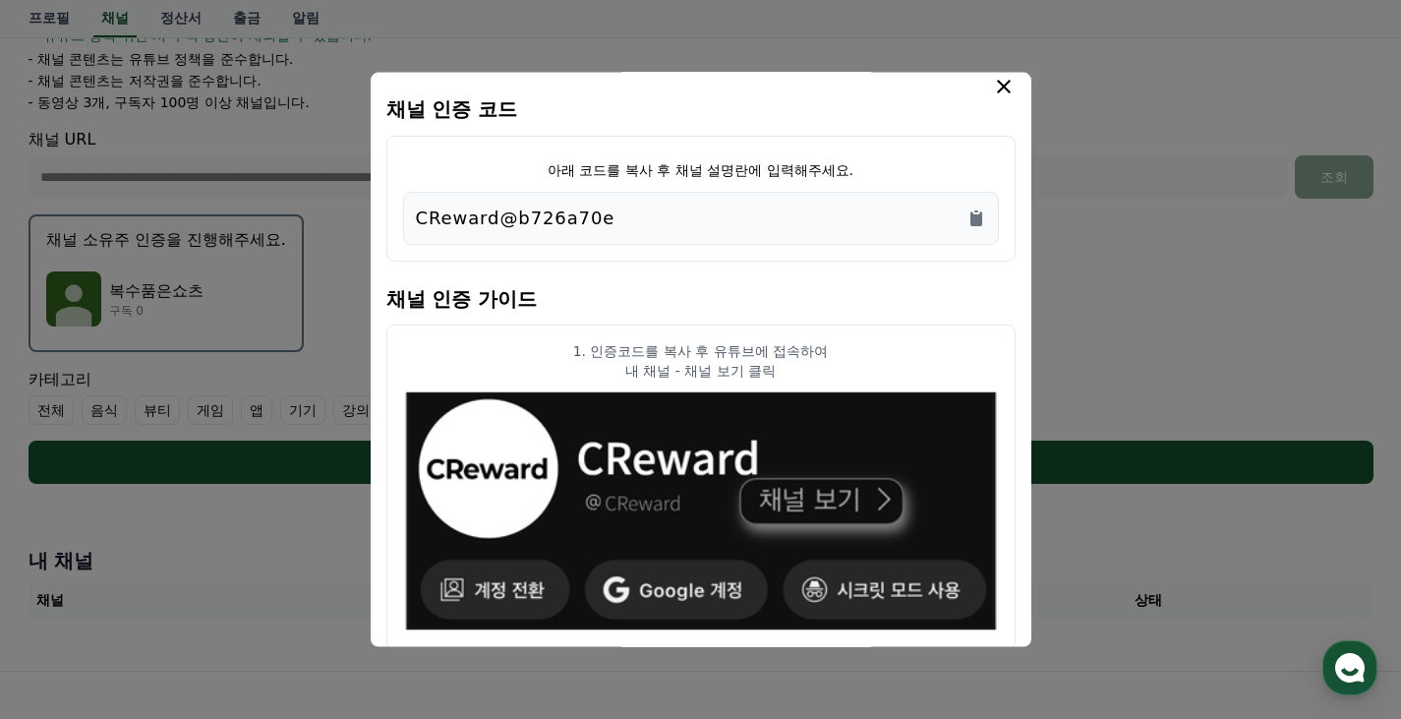
scroll to position [0, 0]
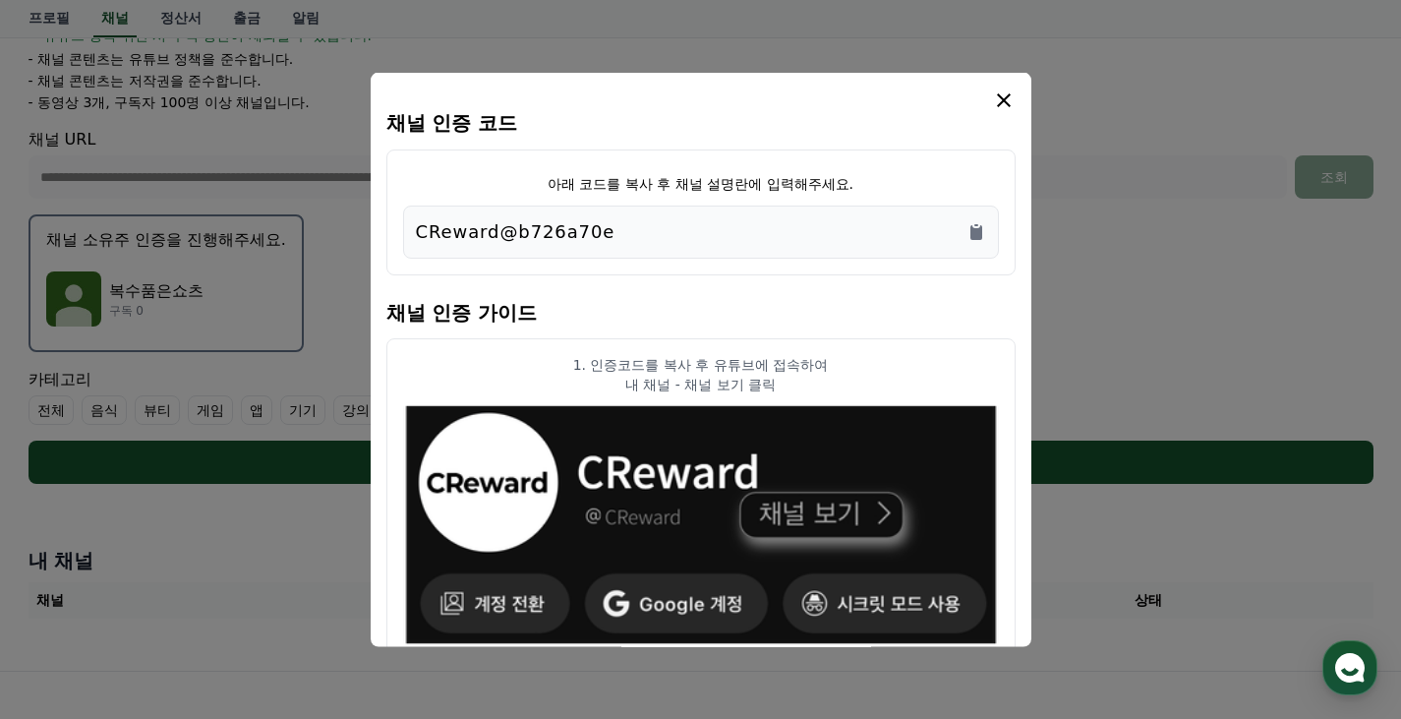
drag, startPoint x: 604, startPoint y: 355, endPoint x: 811, endPoint y: 378, distance: 208.8
click at [811, 378] on div "1. 인증코드를 복사 후 유튜브에 접속하여 내 채널 - 채널 보기 클릭" at bounding box center [701, 373] width 596 height 39
click at [811, 378] on p "내 채널 - 채널 보기 클릭" at bounding box center [701, 384] width 596 height 20
drag, startPoint x: 670, startPoint y: 358, endPoint x: 842, endPoint y: 388, distance: 174.7
click at [841, 388] on div "1. 인증코드를 복사 후 유튜브에 접속하여 내 채널 - 채널 보기 클릭" at bounding box center [701, 373] width 596 height 39
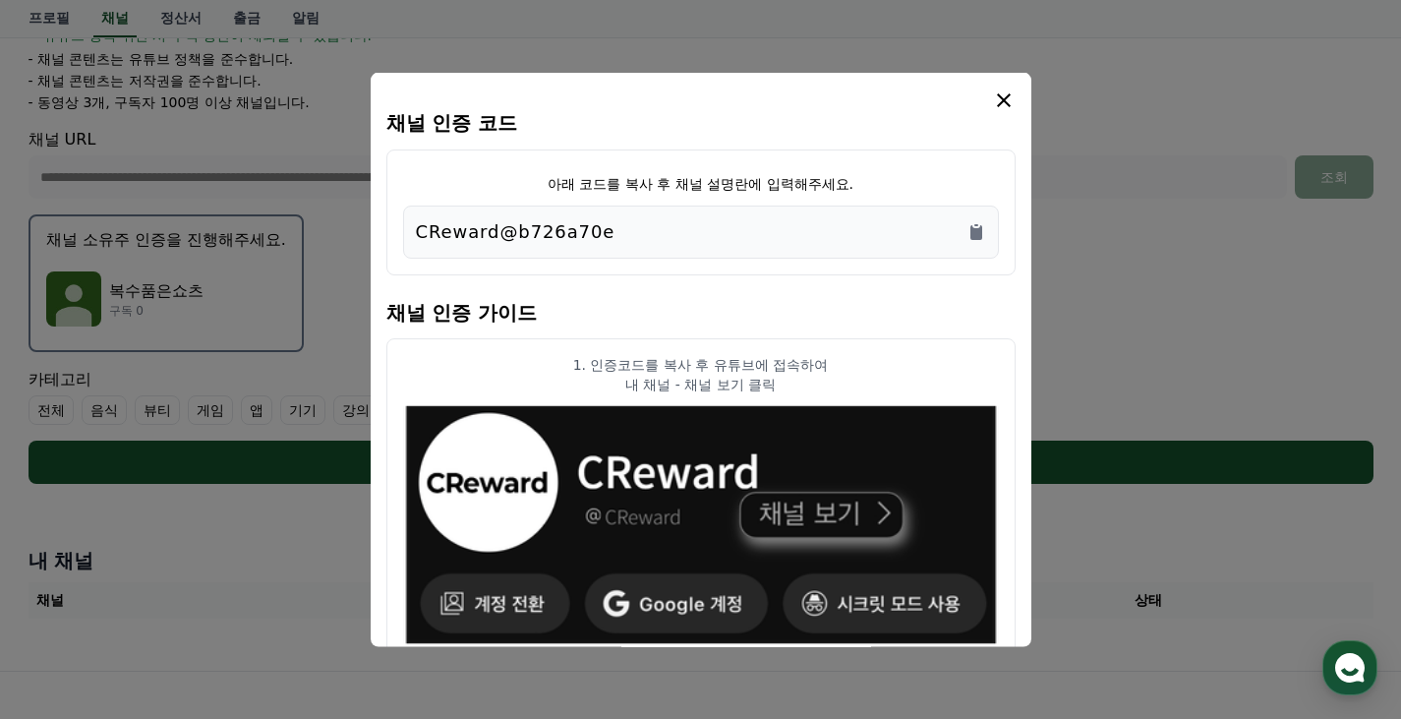
click at [842, 388] on p "내 채널 - 채널 보기 클릭" at bounding box center [701, 384] width 596 height 20
drag, startPoint x: 605, startPoint y: 361, endPoint x: 827, endPoint y: 364, distance: 222.2
click at [827, 364] on p "1. 인증코드를 복사 후 유튜브에 접속하여" at bounding box center [701, 364] width 596 height 20
click at [836, 368] on p "1. 인증코드를 복사 후 유튜브에 접속하여" at bounding box center [701, 364] width 596 height 20
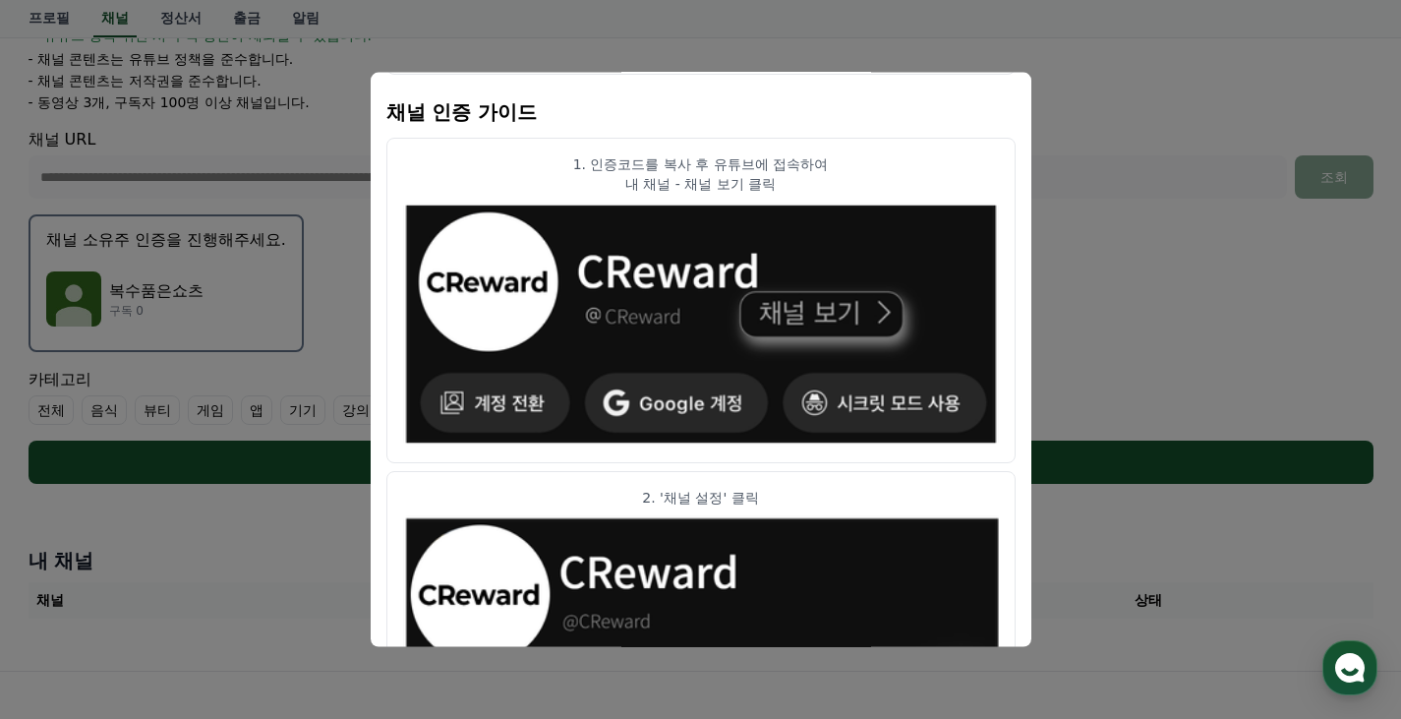
scroll to position [197, 0]
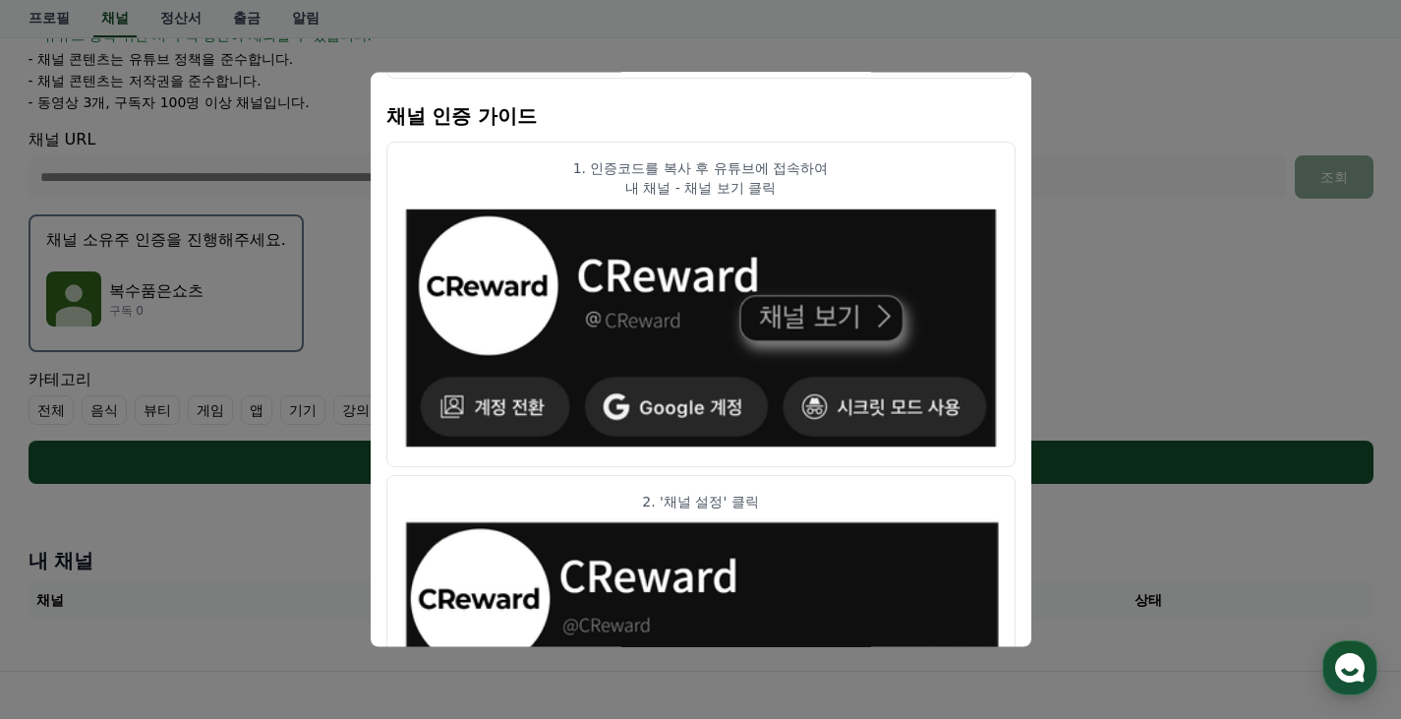
drag, startPoint x: 685, startPoint y: 171, endPoint x: 882, endPoint y: 177, distance: 196.7
click at [882, 177] on div "1. 인증코드를 복사 후 유튜브에 접속하여 내 채널 - 채널 보기 클릭" at bounding box center [701, 176] width 596 height 39
click at [807, 189] on p "내 채널 - 채널 보기 클릭" at bounding box center [701, 187] width 596 height 20
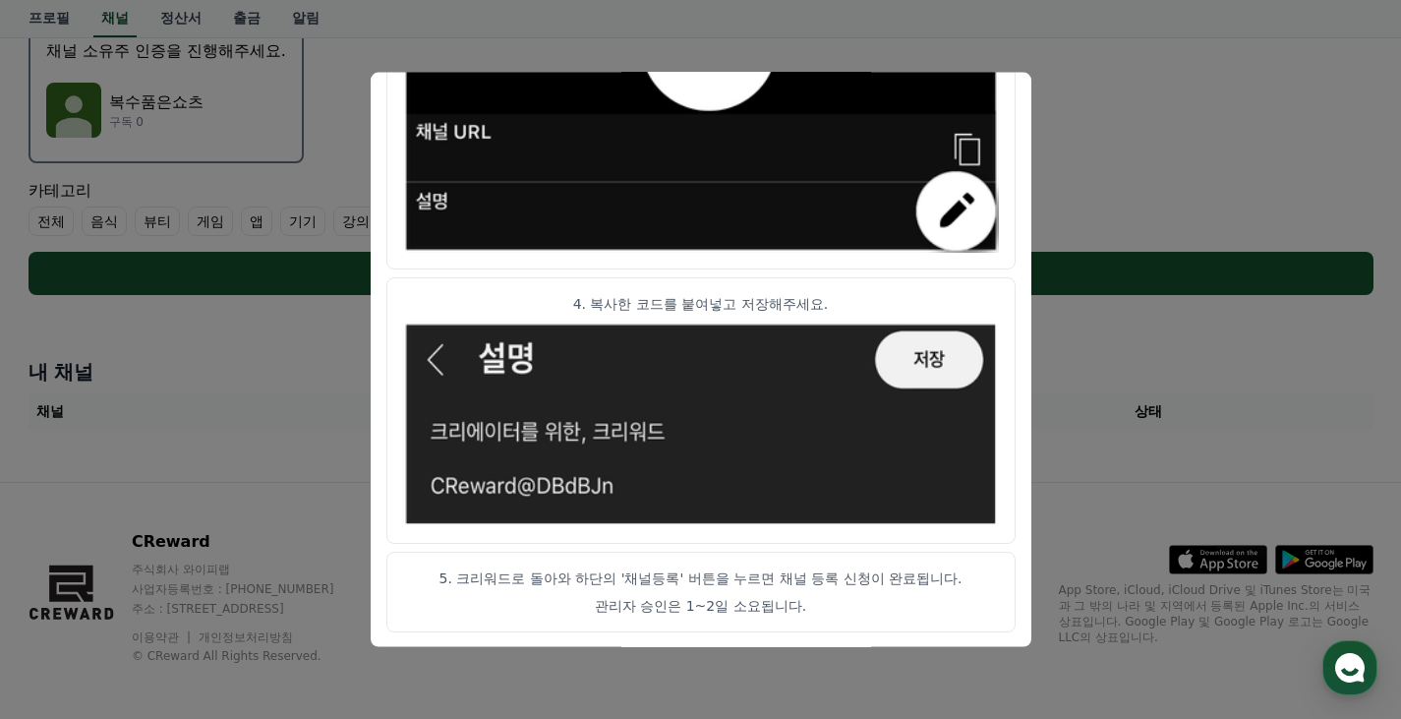
scroll to position [592, 0]
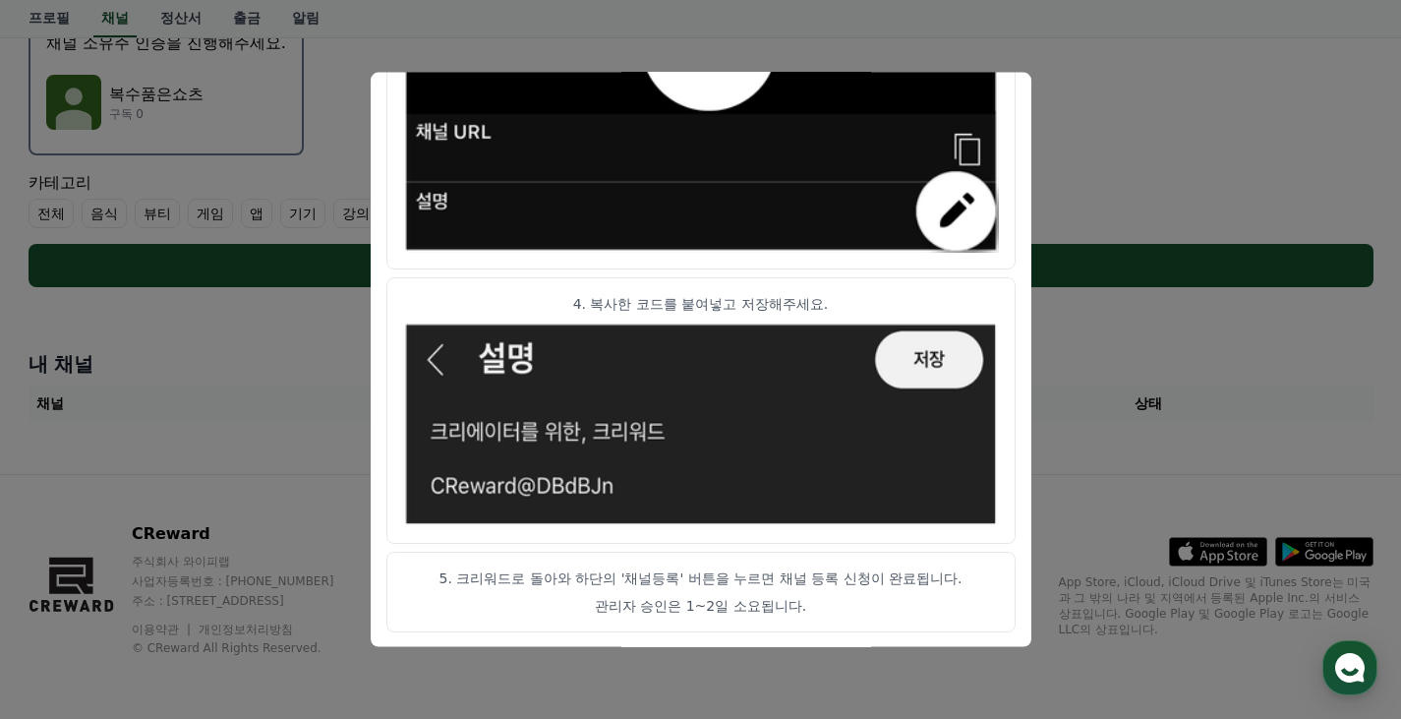
drag, startPoint x: 504, startPoint y: 574, endPoint x: 815, endPoint y: 613, distance: 313.1
click at [815, 613] on article "5. 크리워드로 돌아와 하단의 '채널등록' 버튼을 누르면 채널 등록 신청이 완료됩니다. 관리자 승인은 1~2일 소요됩니다." at bounding box center [700, 591] width 629 height 81
click at [815, 608] on p "관리자 승인은 1~2일 소요됩니다." at bounding box center [701, 605] width 596 height 20
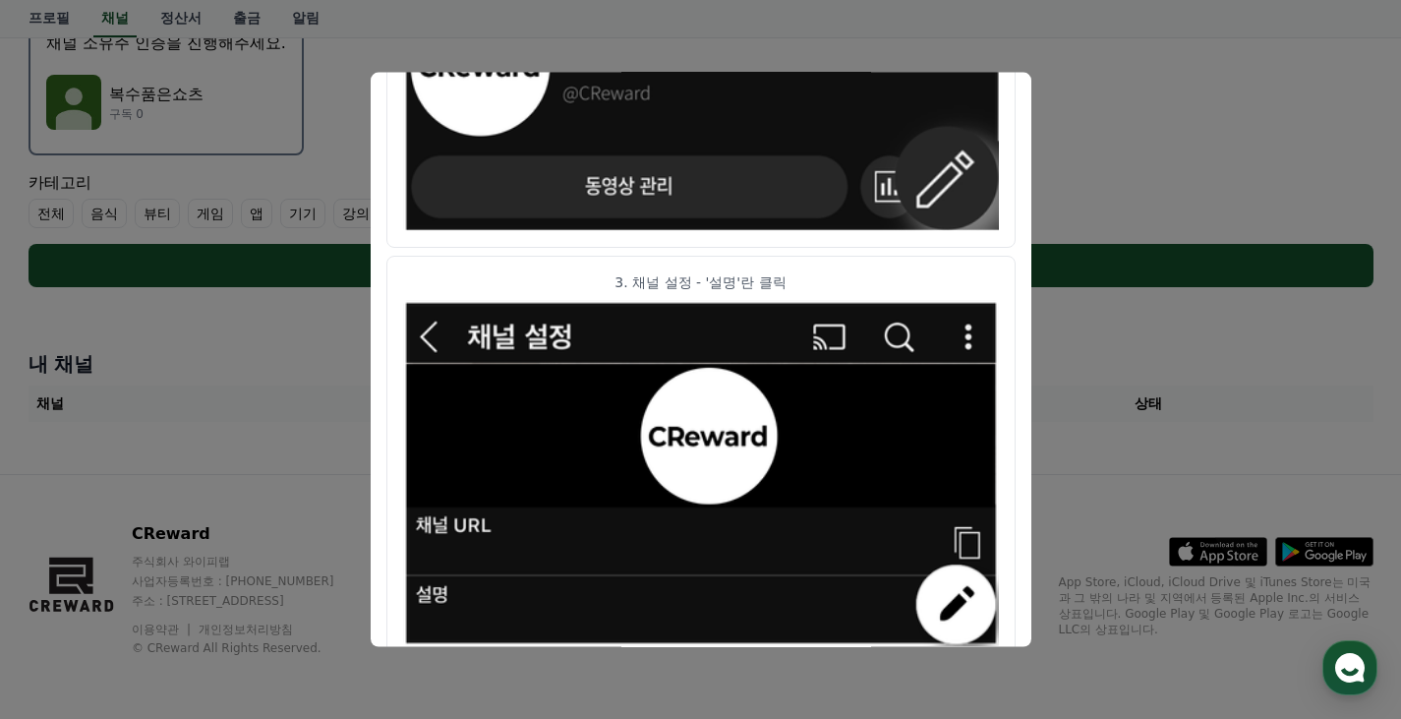
scroll to position [1122, 0]
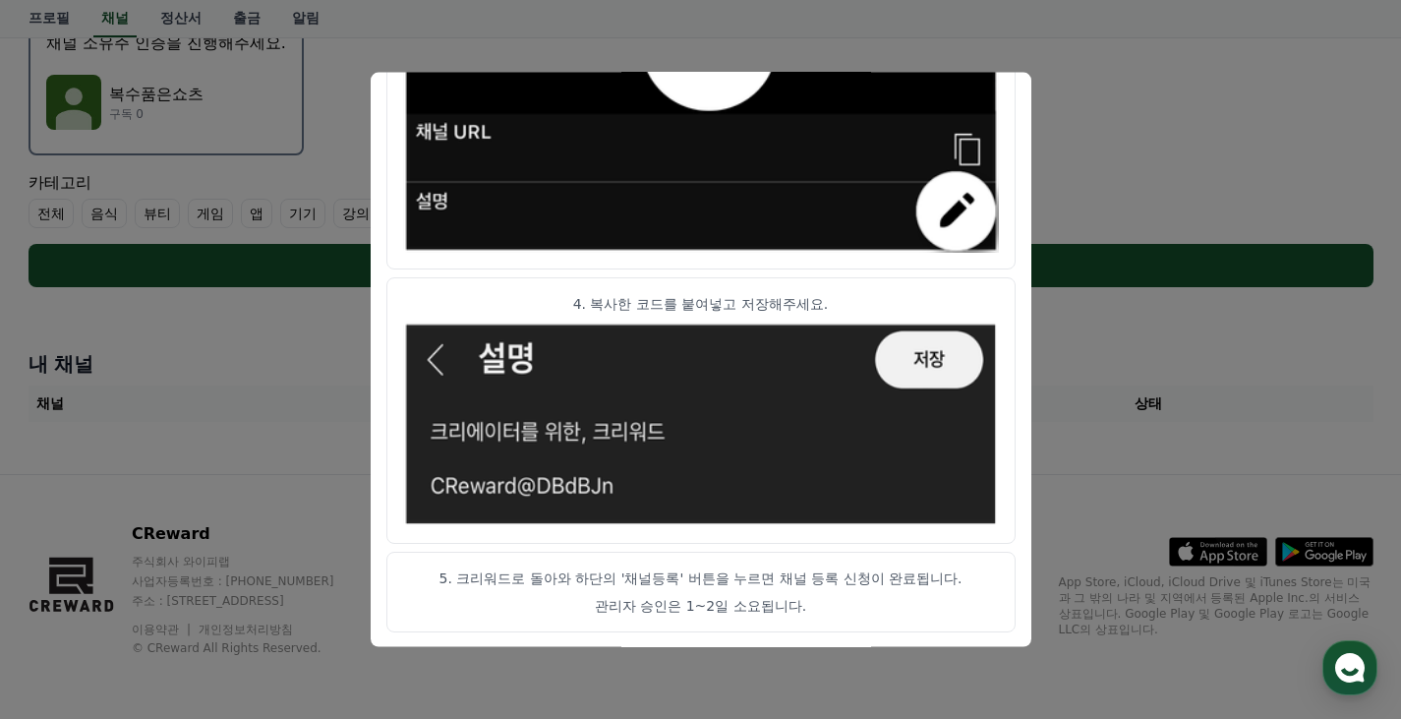
drag, startPoint x: 513, startPoint y: 582, endPoint x: 601, endPoint y: 589, distance: 87.8
click at [601, 589] on article "5. 크리워드로 돌아와 하단의 '채널등록' 버튼을 누르면 채널 등록 신청이 완료됩니다. 관리자 승인은 1~2일 소요됩니다." at bounding box center [700, 591] width 629 height 81
click at [602, 592] on article "5. 크리워드로 돌아와 하단의 '채널등록' 버튼을 누르면 채널 등록 신청이 완료됩니다. 관리자 승인은 1~2일 소요됩니다." at bounding box center [700, 591] width 629 height 81
drag, startPoint x: 499, startPoint y: 575, endPoint x: 968, endPoint y: 591, distance: 469.2
click at [968, 591] on article "5. 크리워드로 돌아와 하단의 '채널등록' 버튼을 누르면 채널 등록 신청이 완료됩니다. 관리자 승인은 1~2일 소요됩니다." at bounding box center [700, 591] width 629 height 81
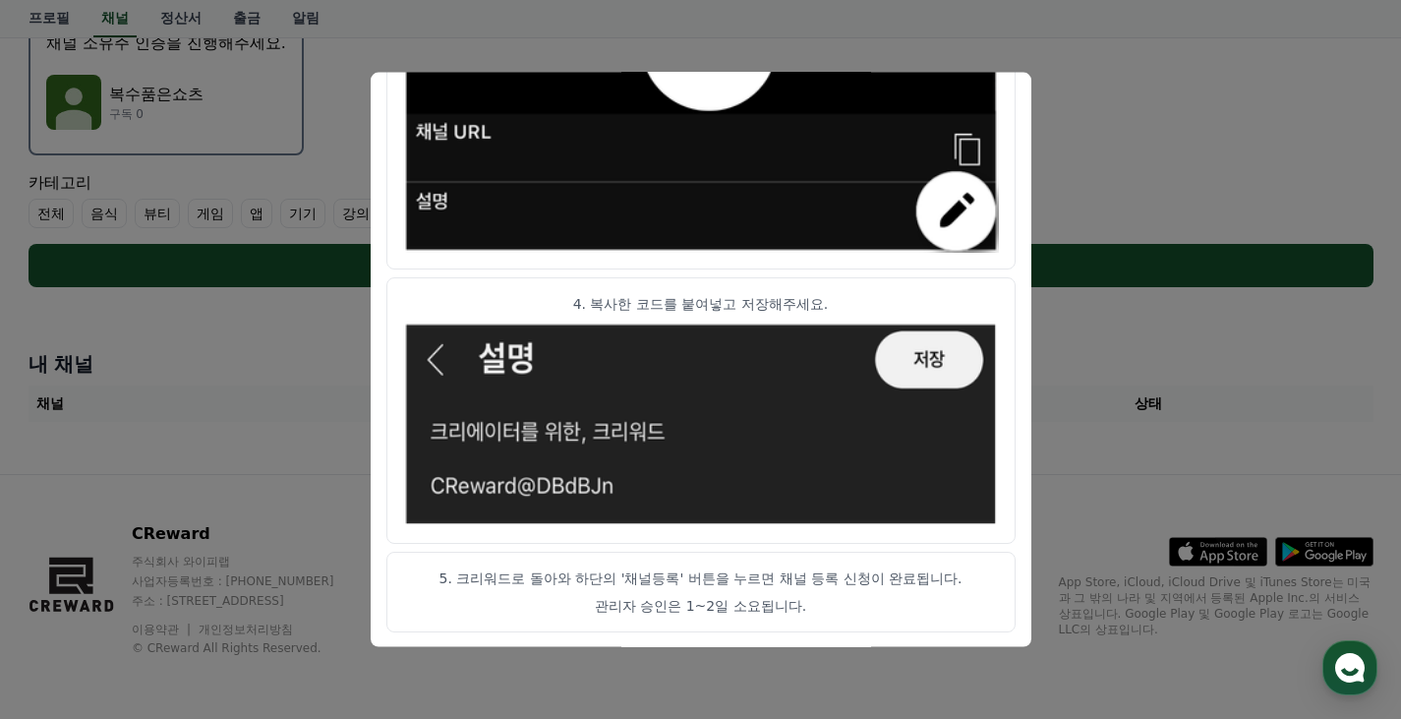
click at [965, 590] on article "5. 크리워드로 돌아와 하단의 '채널등록' 버튼을 누르면 채널 등록 신청이 완료됩니다. 관리자 승인은 1~2일 소요됩니다." at bounding box center [700, 591] width 629 height 81
drag, startPoint x: 450, startPoint y: 577, endPoint x: 948, endPoint y: 599, distance: 497.9
click at [948, 599] on article "5. 크리워드로 돌아와 하단의 '채널등록' 버튼을 누르면 채널 등록 신청이 완료됩니다. 관리자 승인은 1~2일 소요됩니다." at bounding box center [700, 591] width 629 height 81
click at [948, 599] on p "관리자 승인은 1~2일 소요됩니다." at bounding box center [701, 605] width 596 height 20
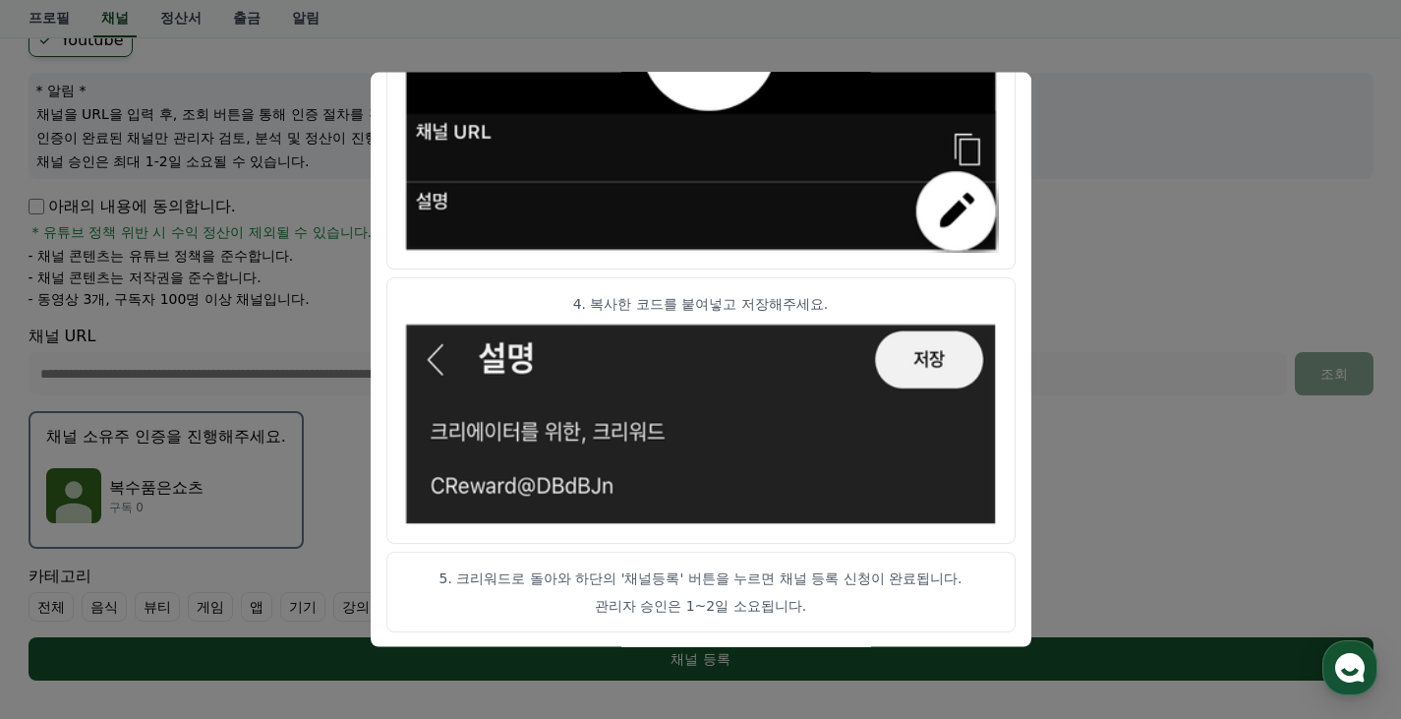
click at [1095, 527] on button "close modal" at bounding box center [700, 359] width 1401 height 719
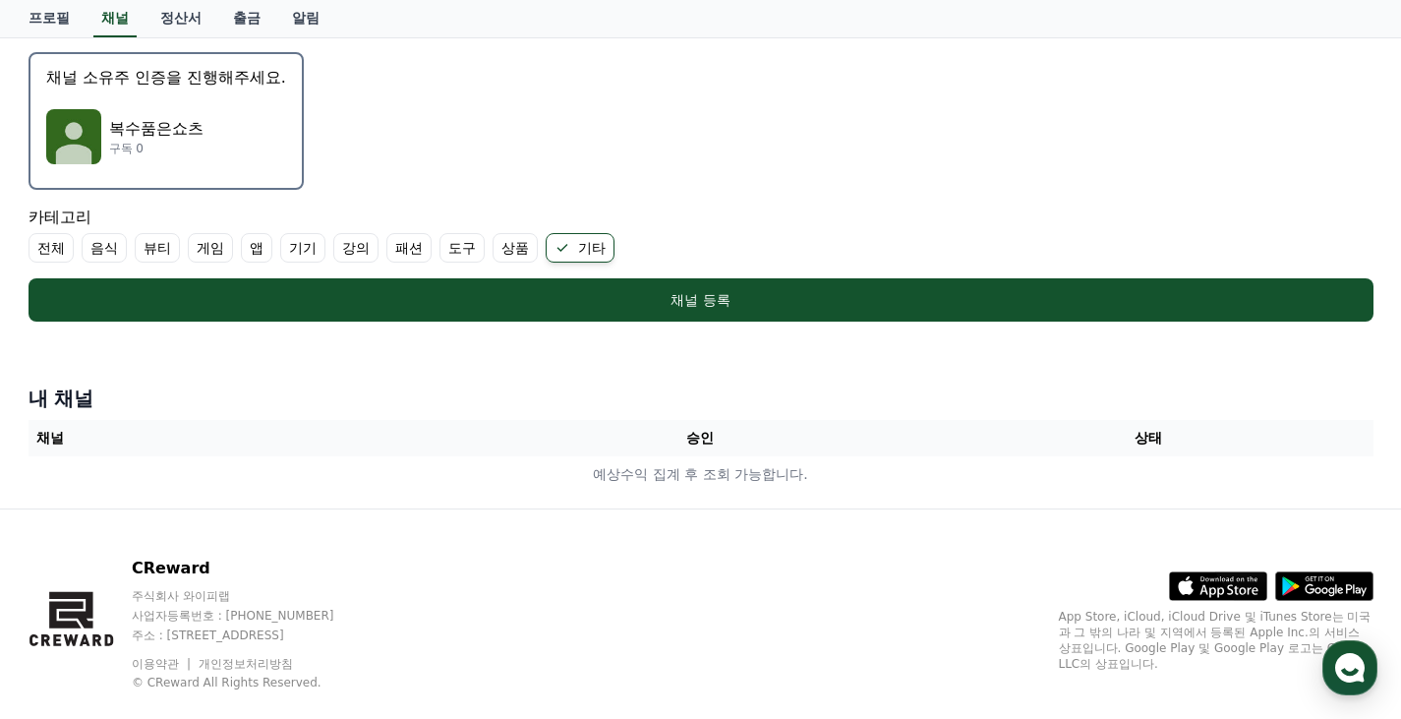
scroll to position [592, 0]
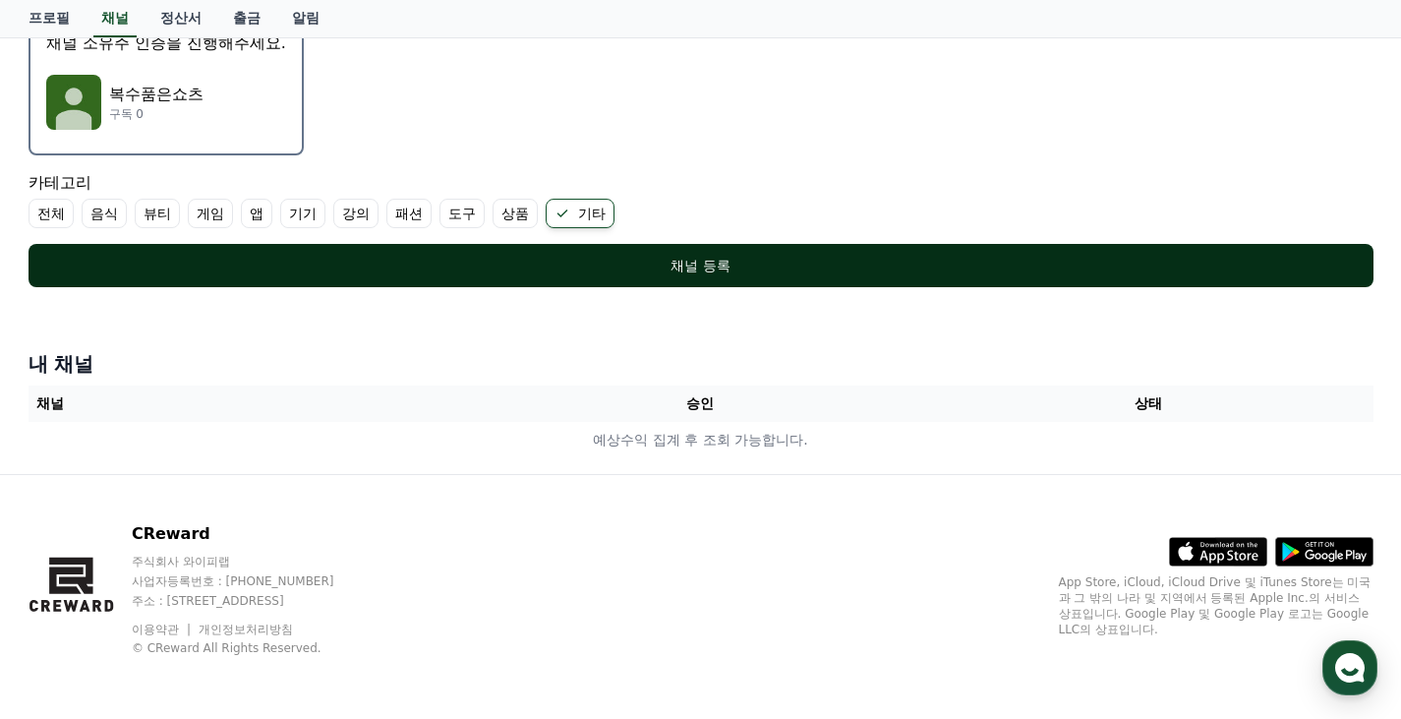
click at [757, 266] on div "채널 등록" at bounding box center [701, 266] width 1266 height 20
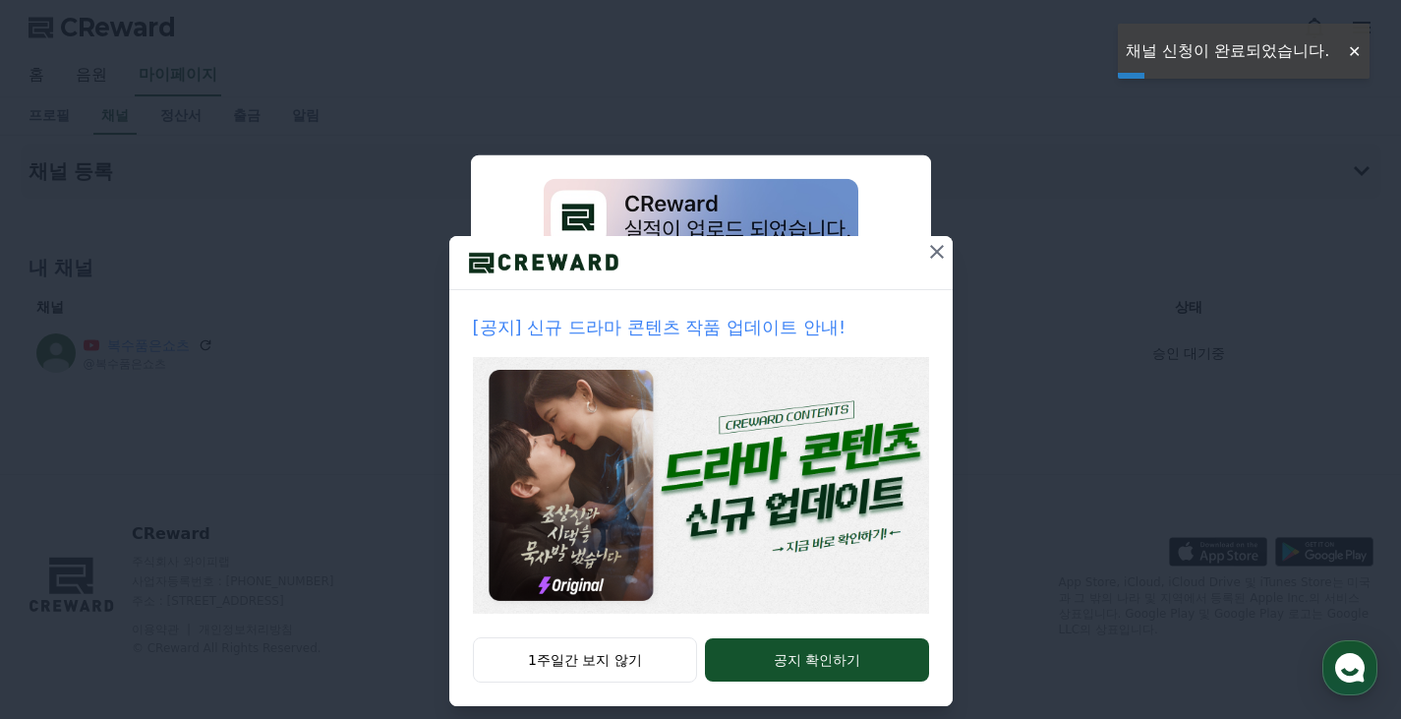
click at [933, 250] on icon at bounding box center [937, 252] width 24 height 24
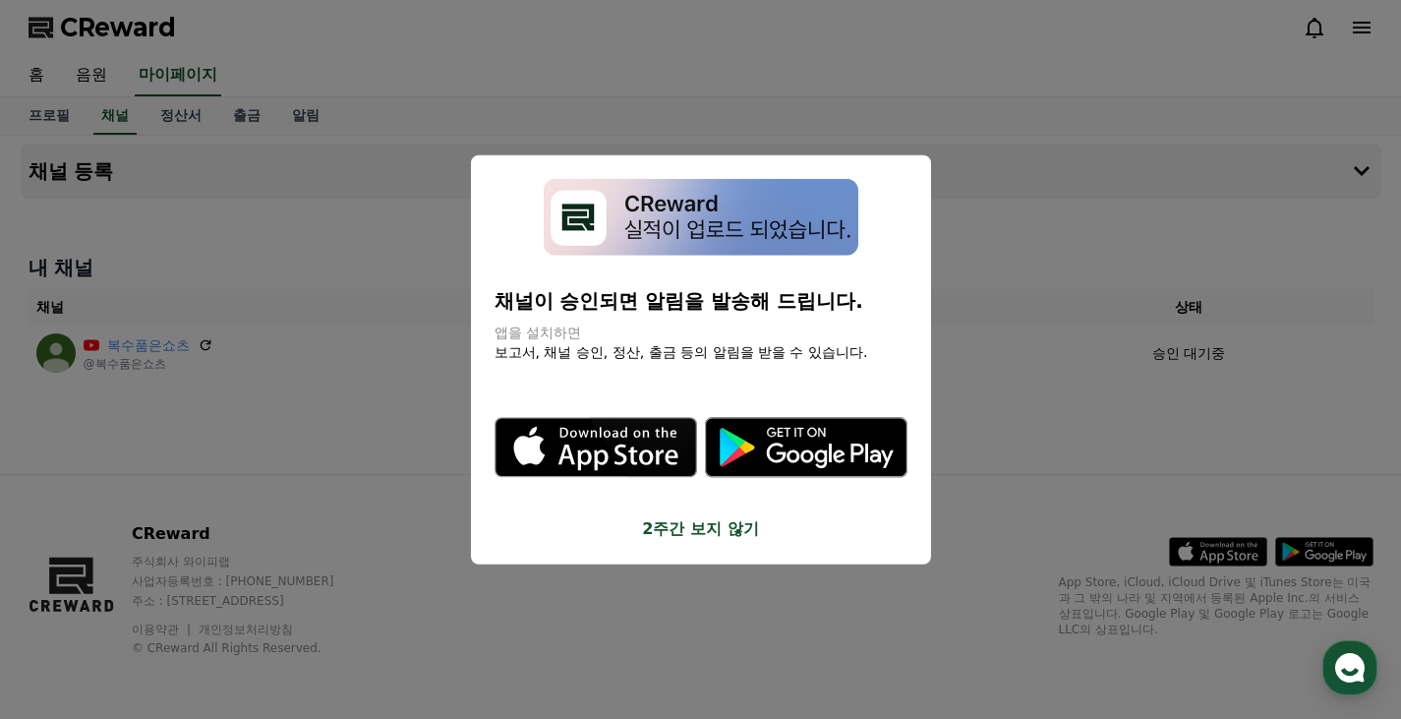
click at [693, 535] on button "2주간 보지 않기" at bounding box center [700, 529] width 413 height 24
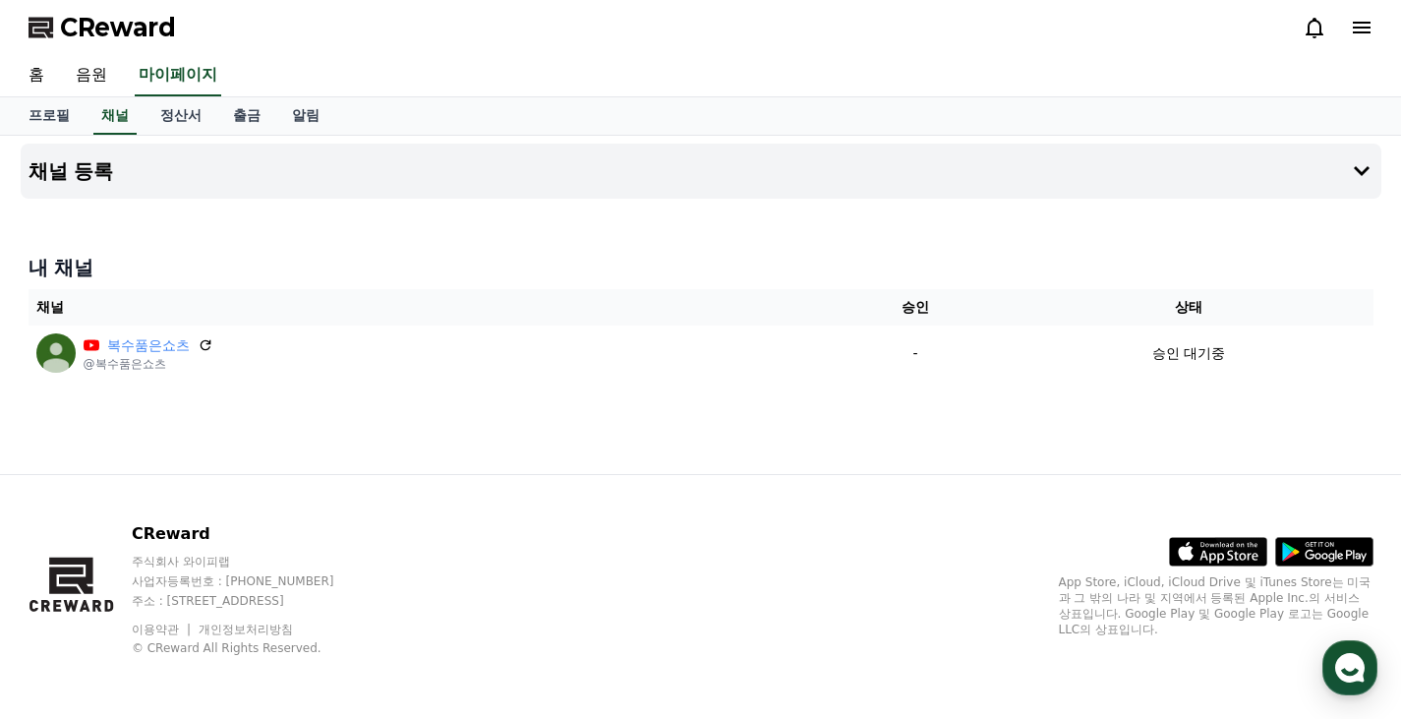
click at [642, 652] on div "CReward 주식회사 와이피랩 사업자등록번호 : 655-81-03655 주소 : 경기도 김포시 양촌읍 양곡로 495, 3층 305-비이16호…" at bounding box center [701, 597] width 1376 height 244
